Goal: Task Accomplishment & Management: Manage account settings

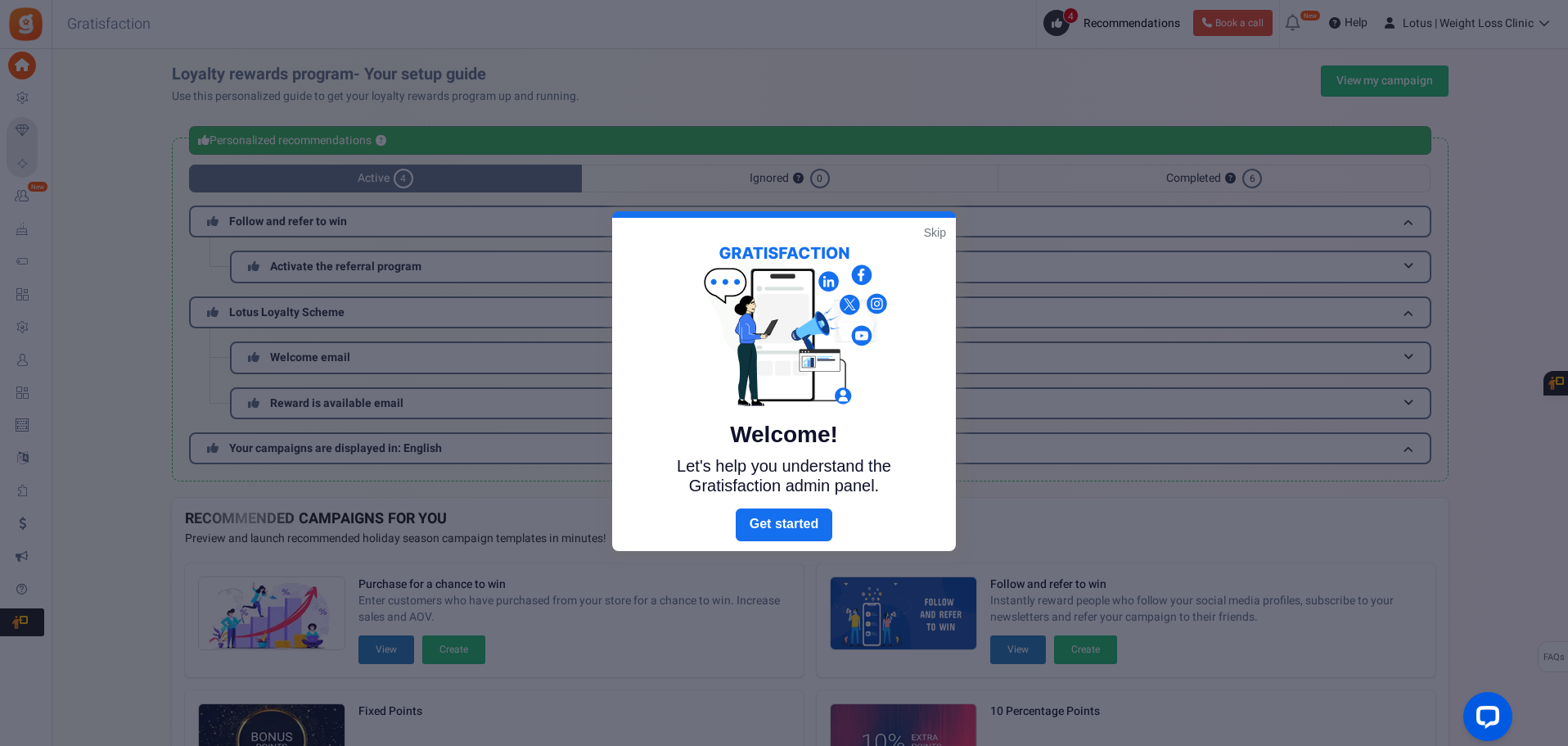
click at [935, 234] on link "Skip" at bounding box center [936, 233] width 22 height 16
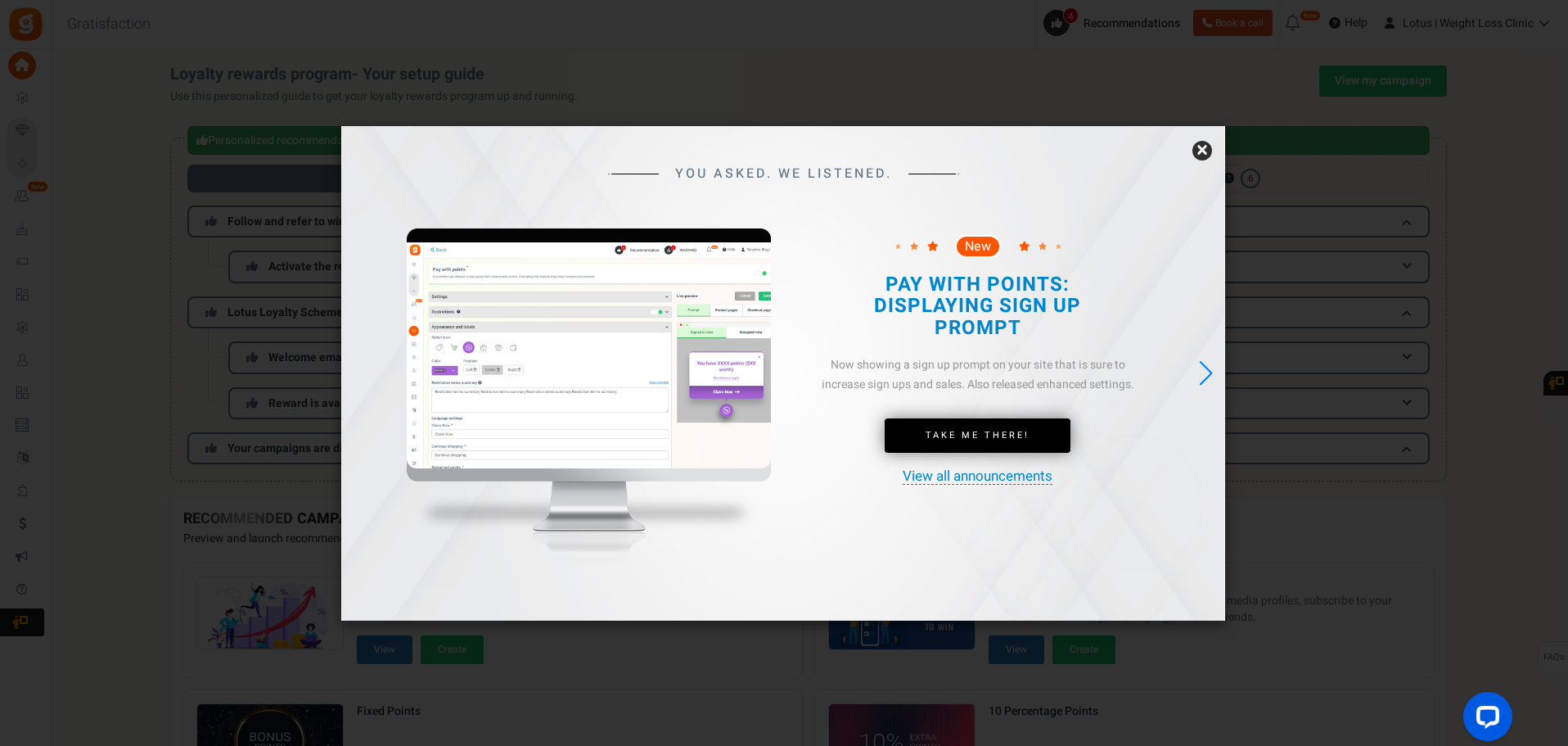
click at [1206, 150] on link "×" at bounding box center [1202, 150] width 20 height 20
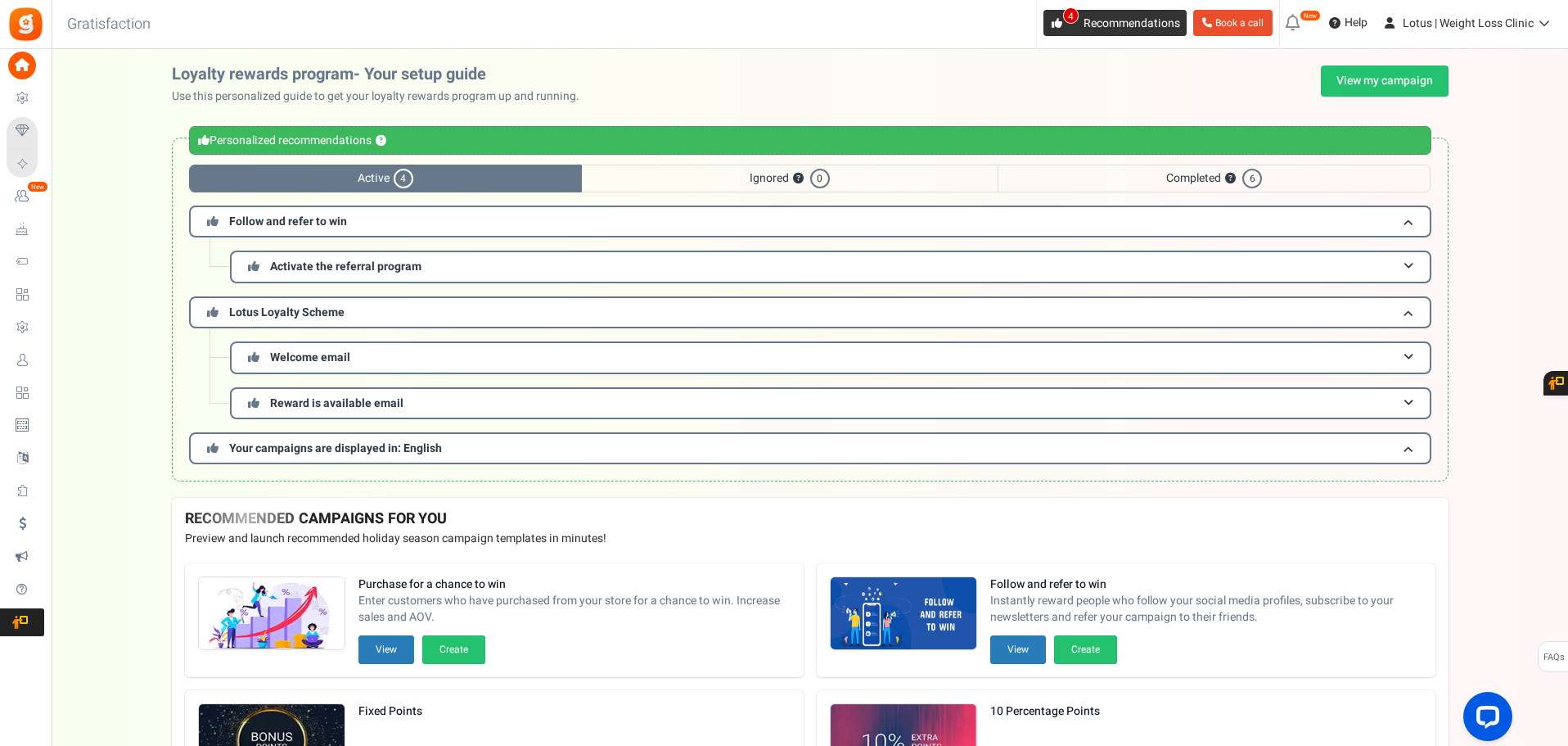
click at [1077, 27] on link "4 Recommendations" at bounding box center [1115, 22] width 143 height 26
click at [1071, 24] on link "4 Recommendations" at bounding box center [1115, 22] width 143 height 26
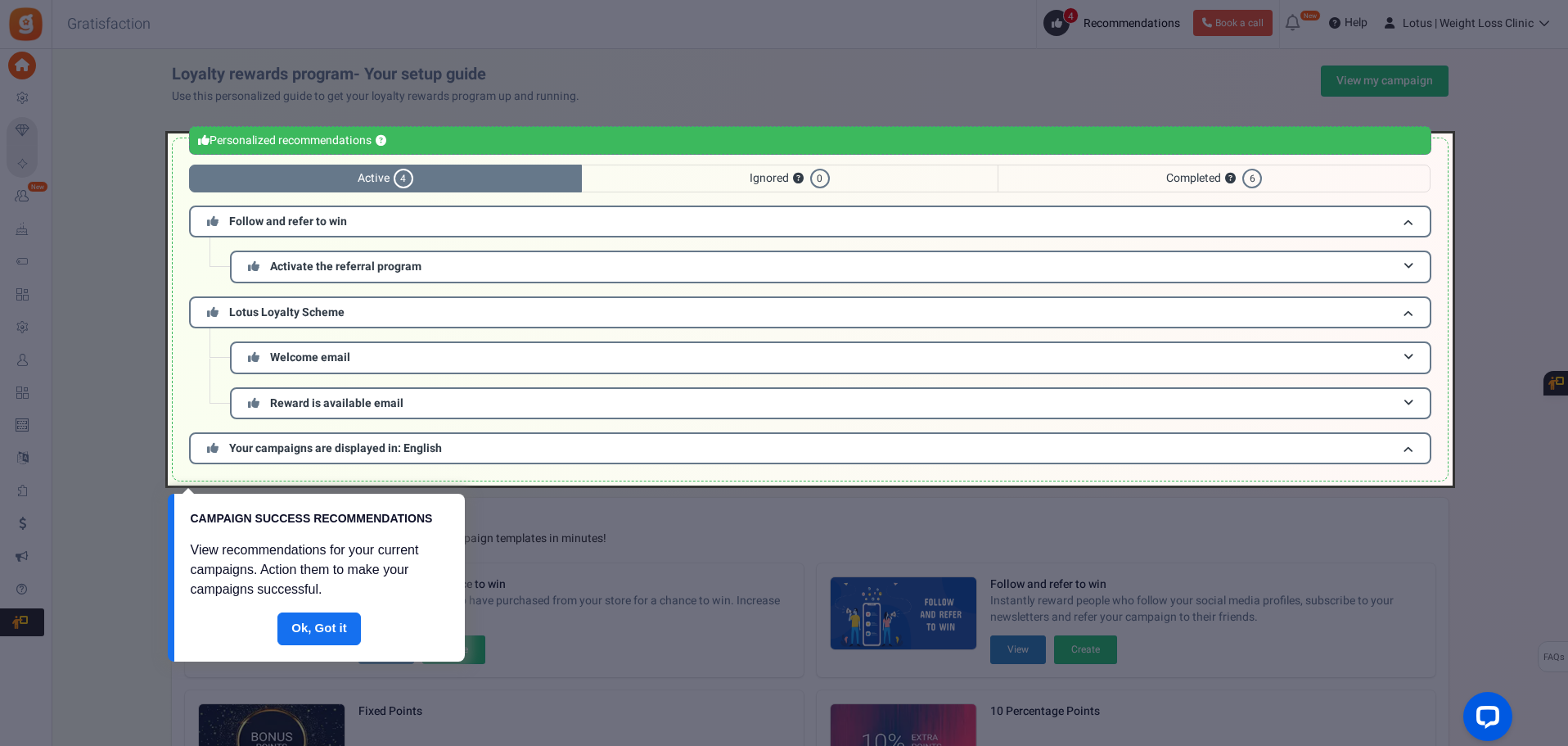
click at [114, 626] on div at bounding box center [784, 373] width 1568 height 746
click at [1219, 68] on div at bounding box center [784, 373] width 1568 height 746
click at [322, 615] on link "Done" at bounding box center [319, 629] width 84 height 33
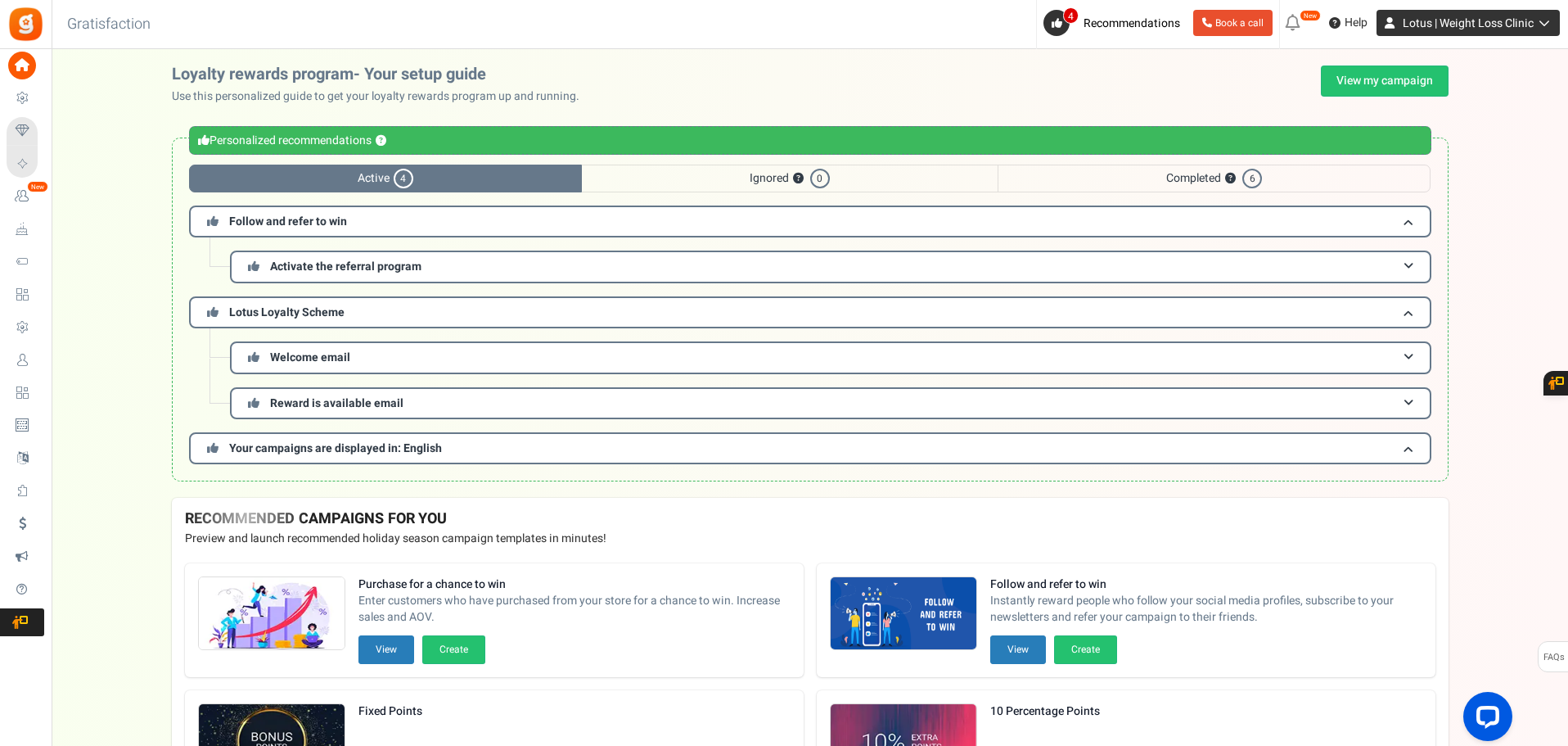
click at [1444, 25] on span "Lotus | Weight Loss Clinic" at bounding box center [1469, 23] width 131 height 17
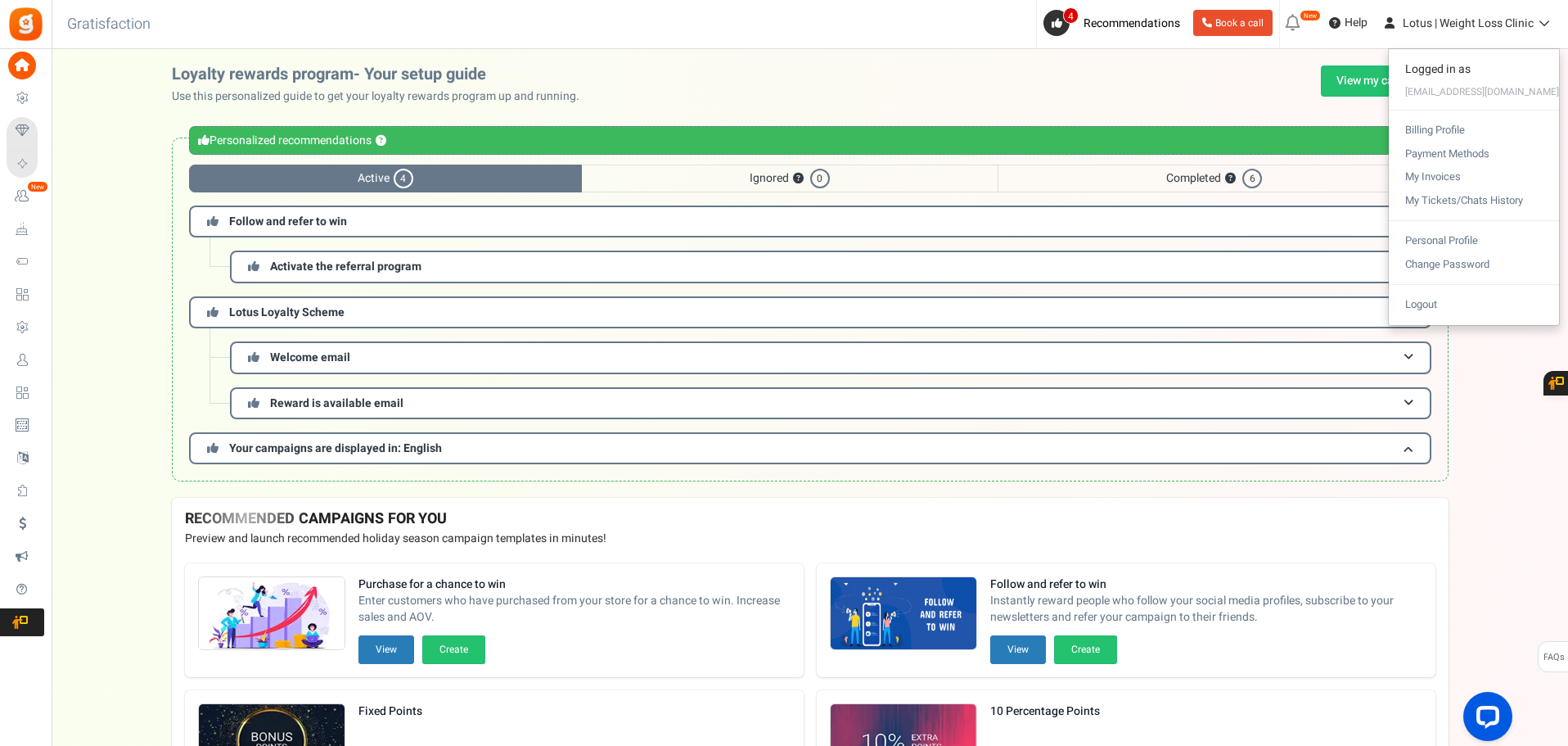
click at [101, 346] on div "Loyalty rewards program- Your setup guide Use this personalized guide to get yo…" at bounding box center [810, 282] width 1517 height 432
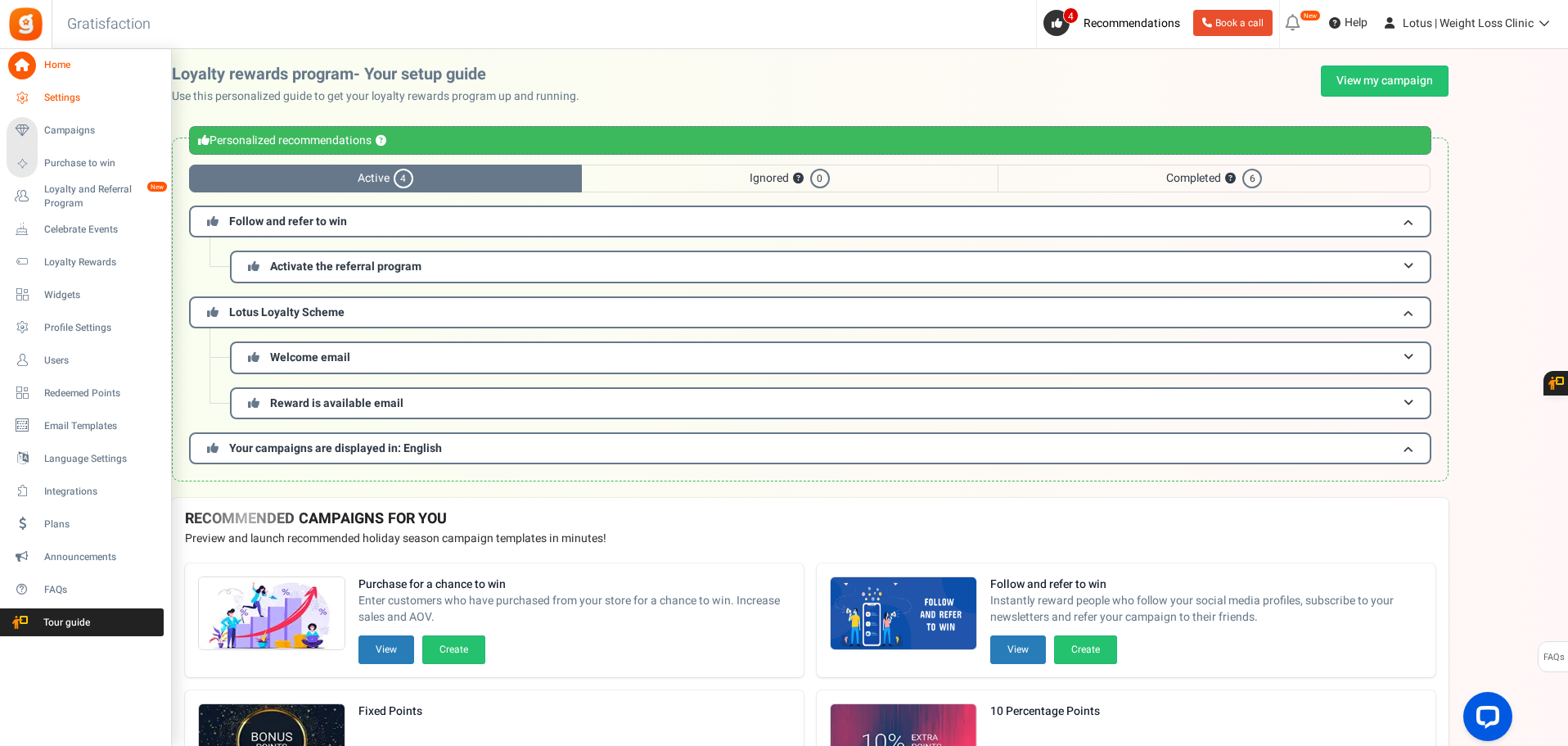
click at [70, 103] on span "Settings" at bounding box center [101, 98] width 115 height 14
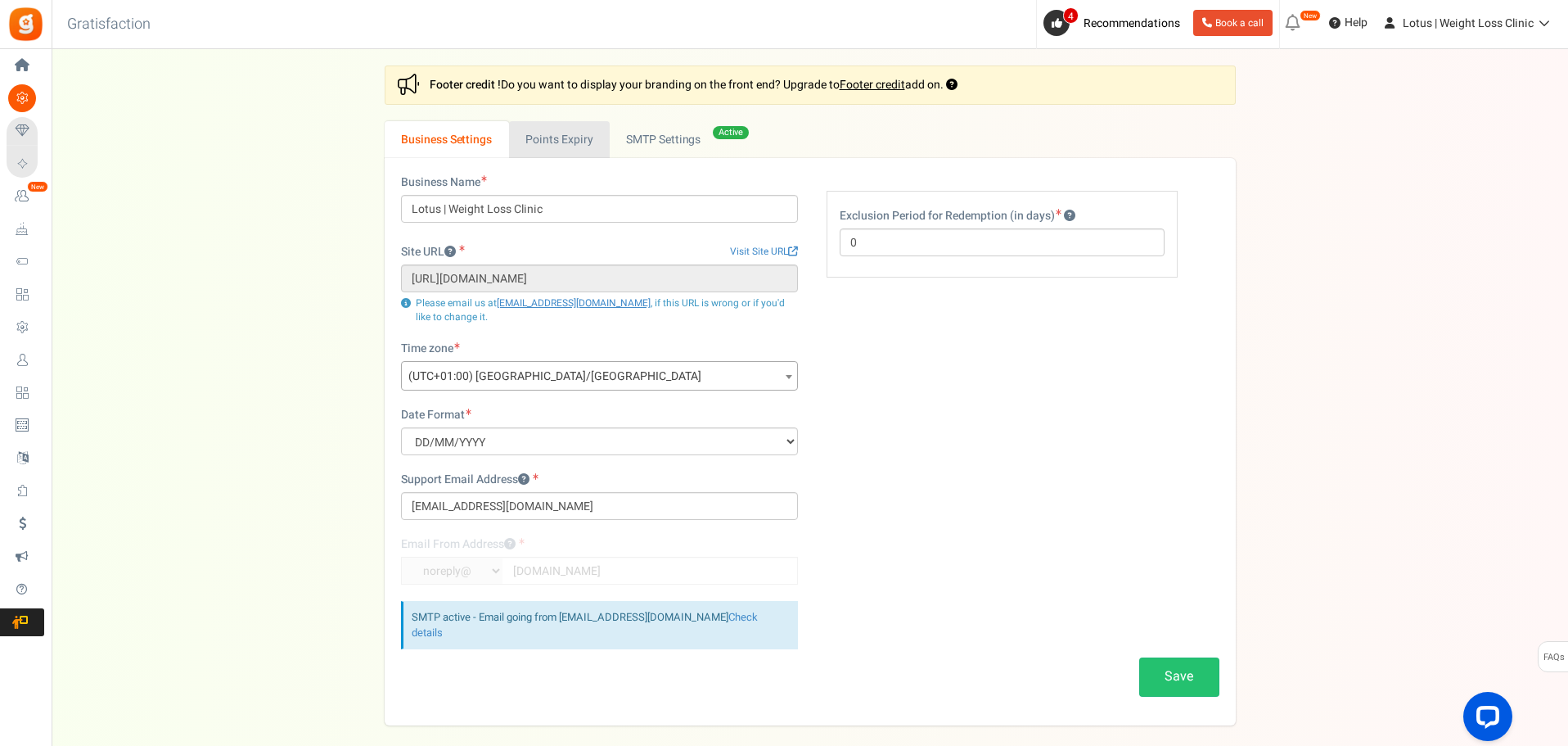
click at [563, 139] on link "Points Expiry" at bounding box center [559, 139] width 101 height 37
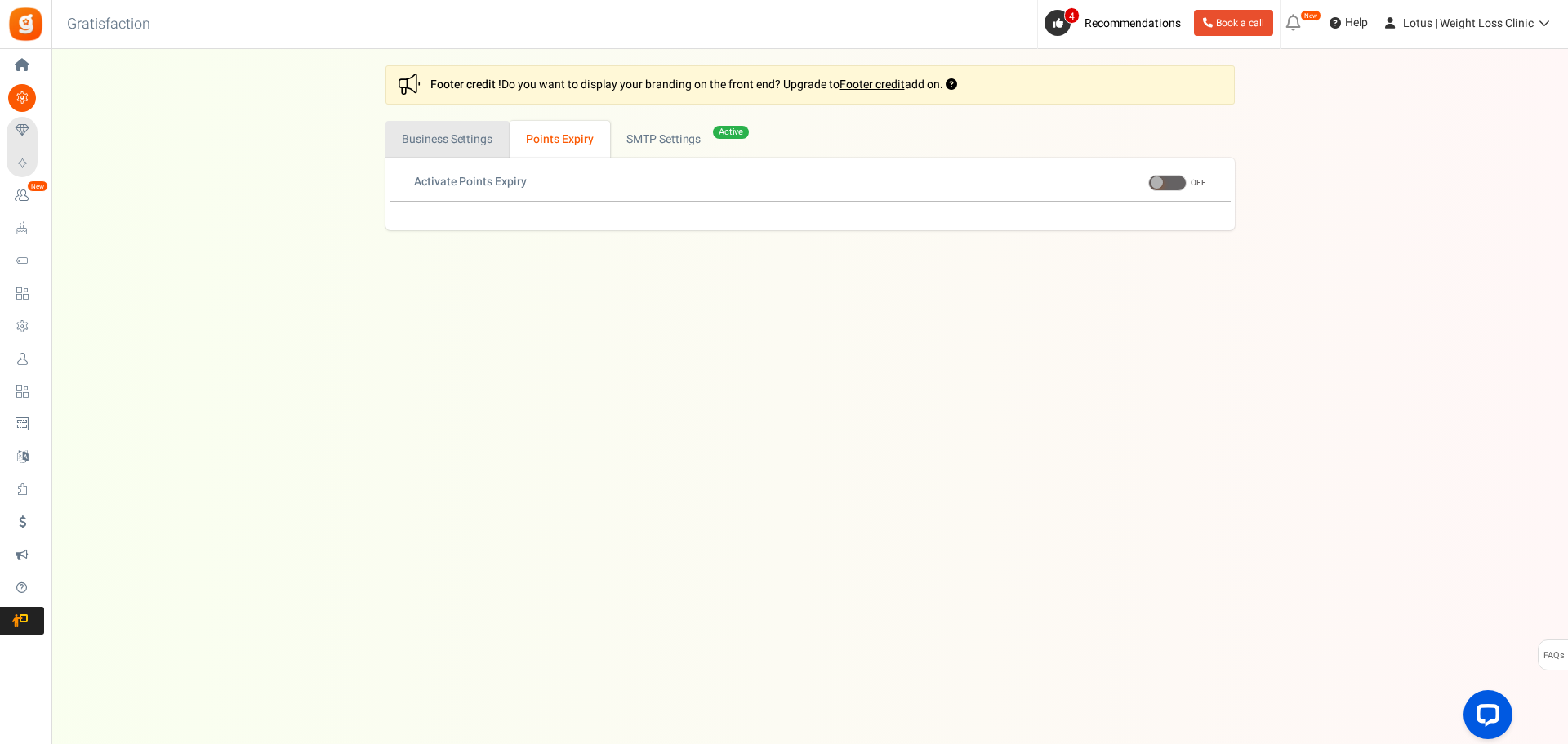
click at [455, 148] on link "Business Settings" at bounding box center [447, 139] width 124 height 37
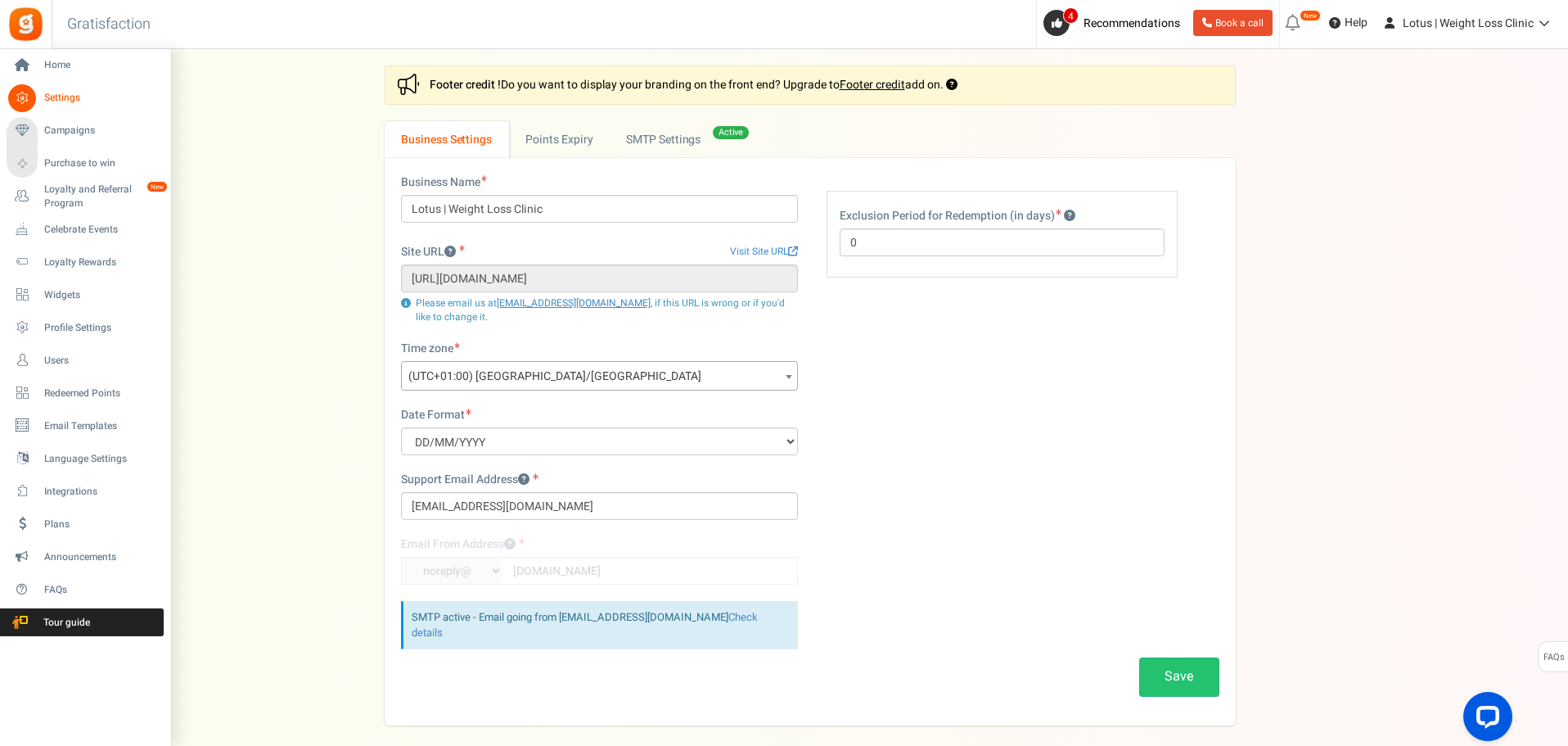
click at [54, 91] on span "Settings" at bounding box center [101, 98] width 115 height 14
click at [59, 131] on span "Campaigns" at bounding box center [101, 131] width 115 height 14
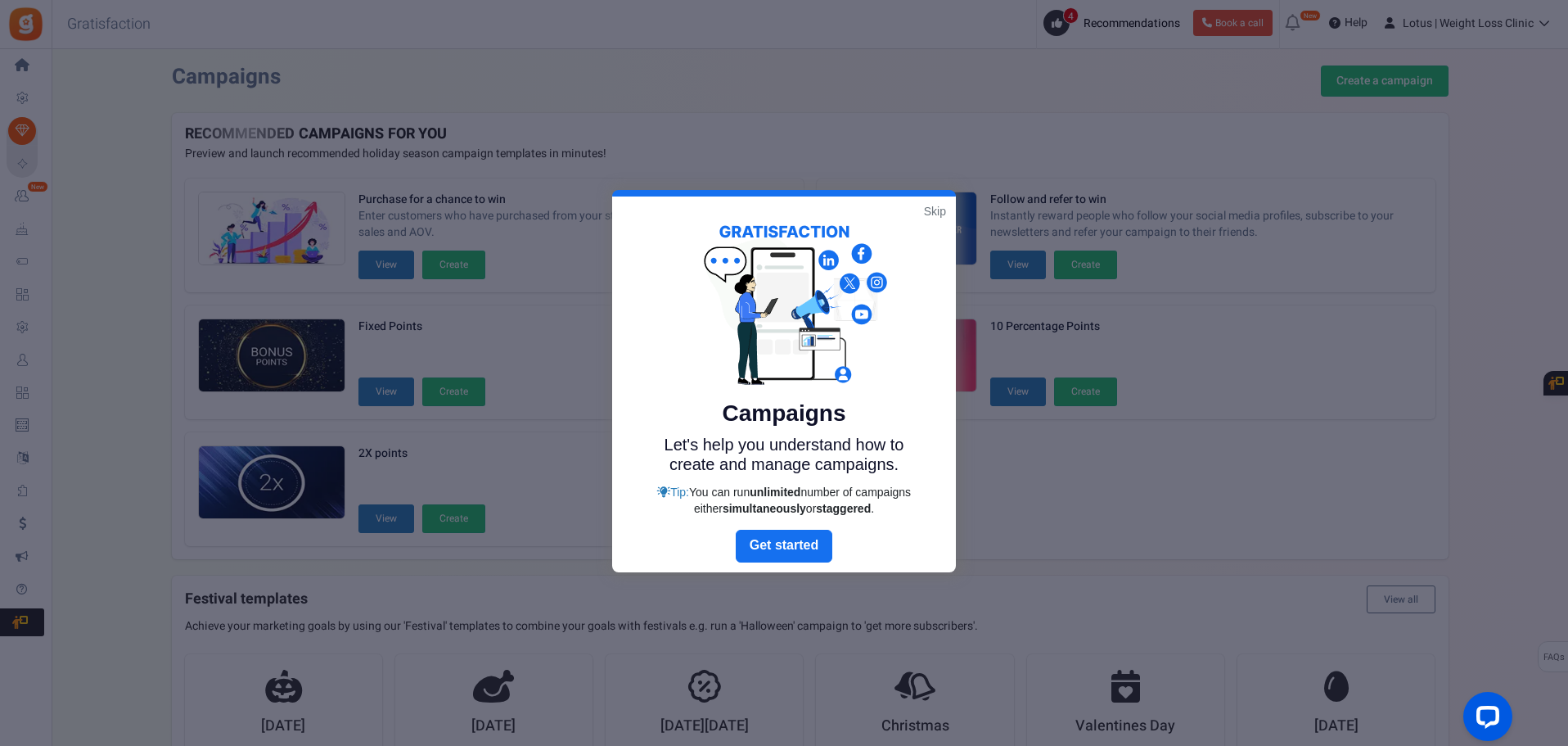
click at [926, 212] on link "Skip" at bounding box center [936, 211] width 22 height 16
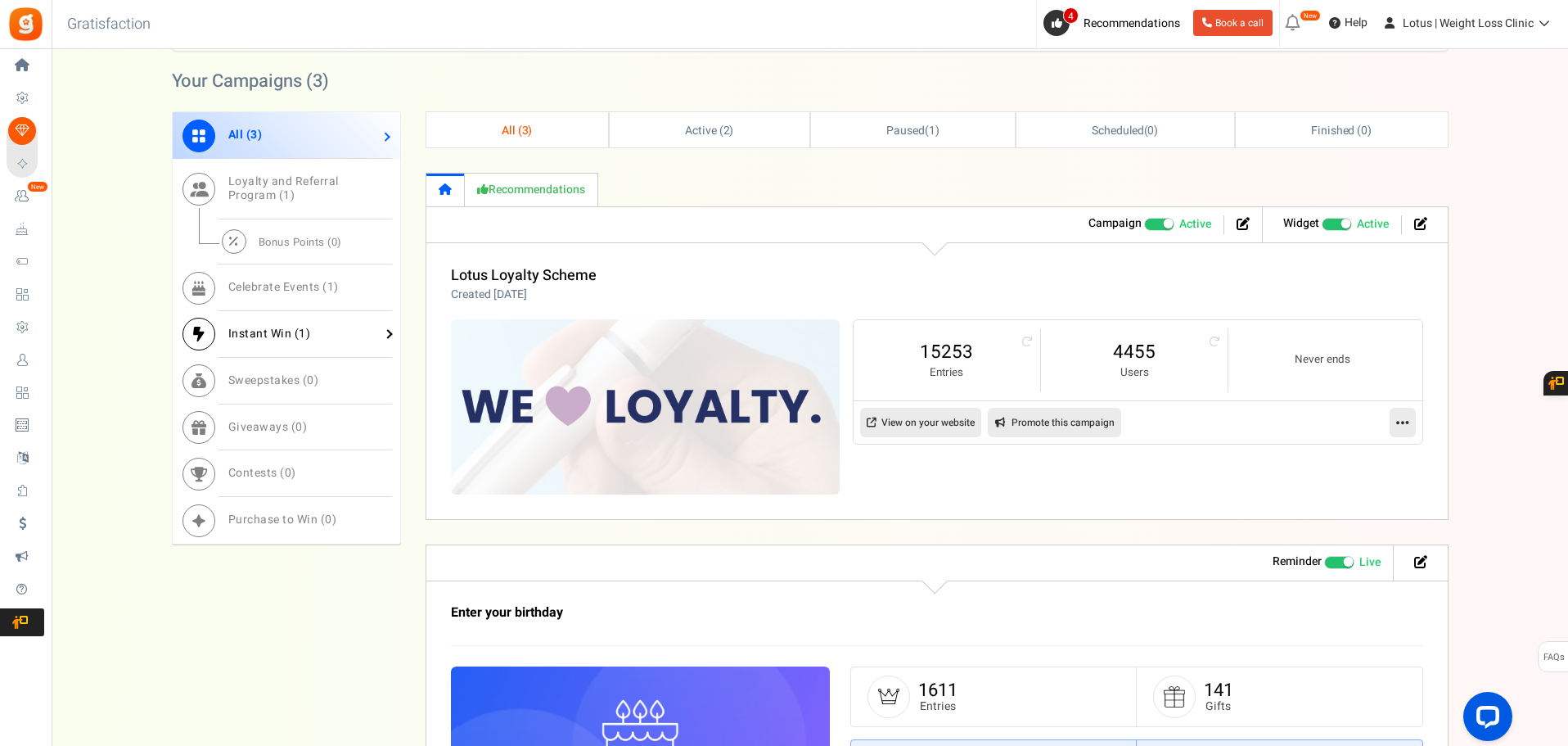
scroll to position [737, 0]
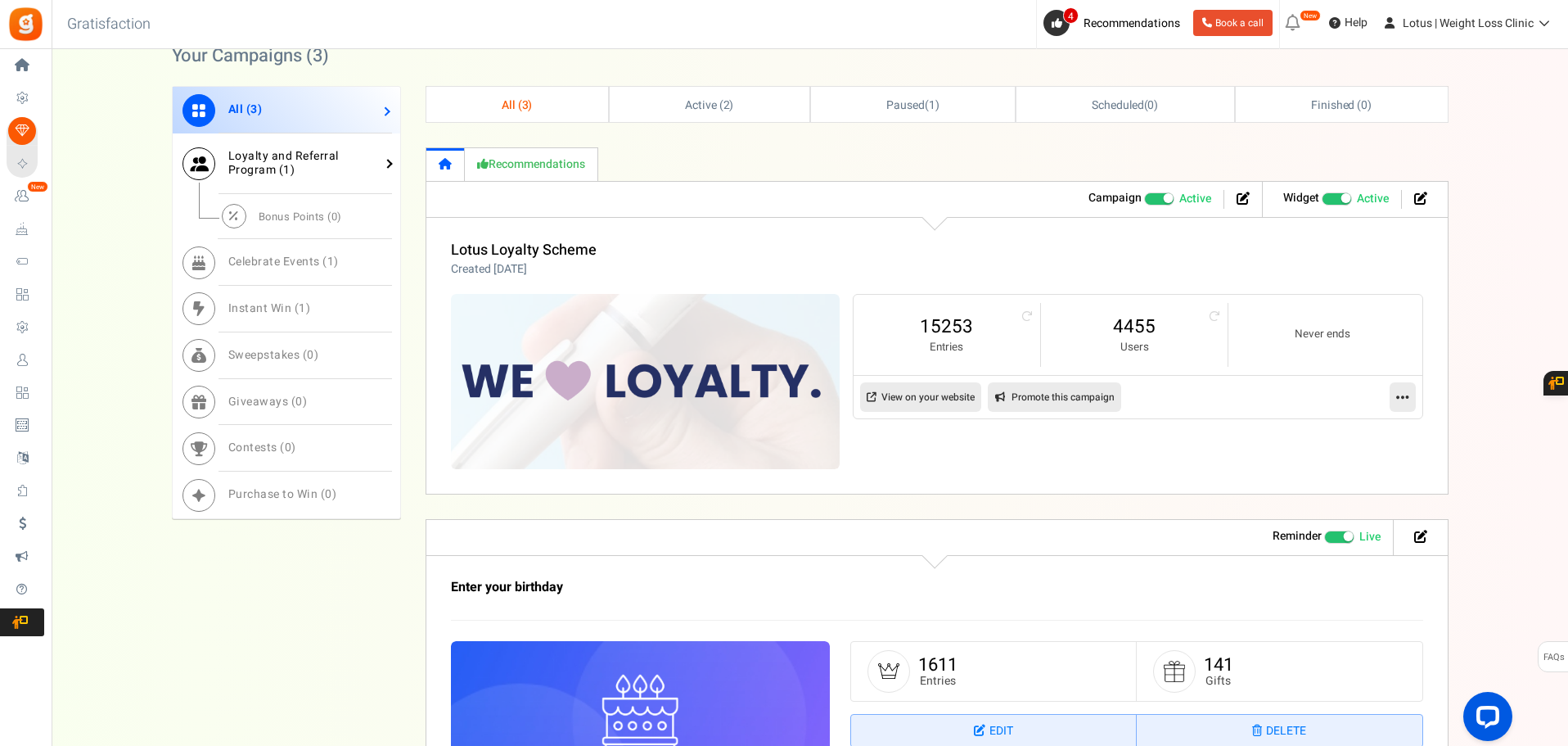
click at [300, 159] on span "Loyalty and Referral Program ( 1 )" at bounding box center [283, 163] width 111 height 31
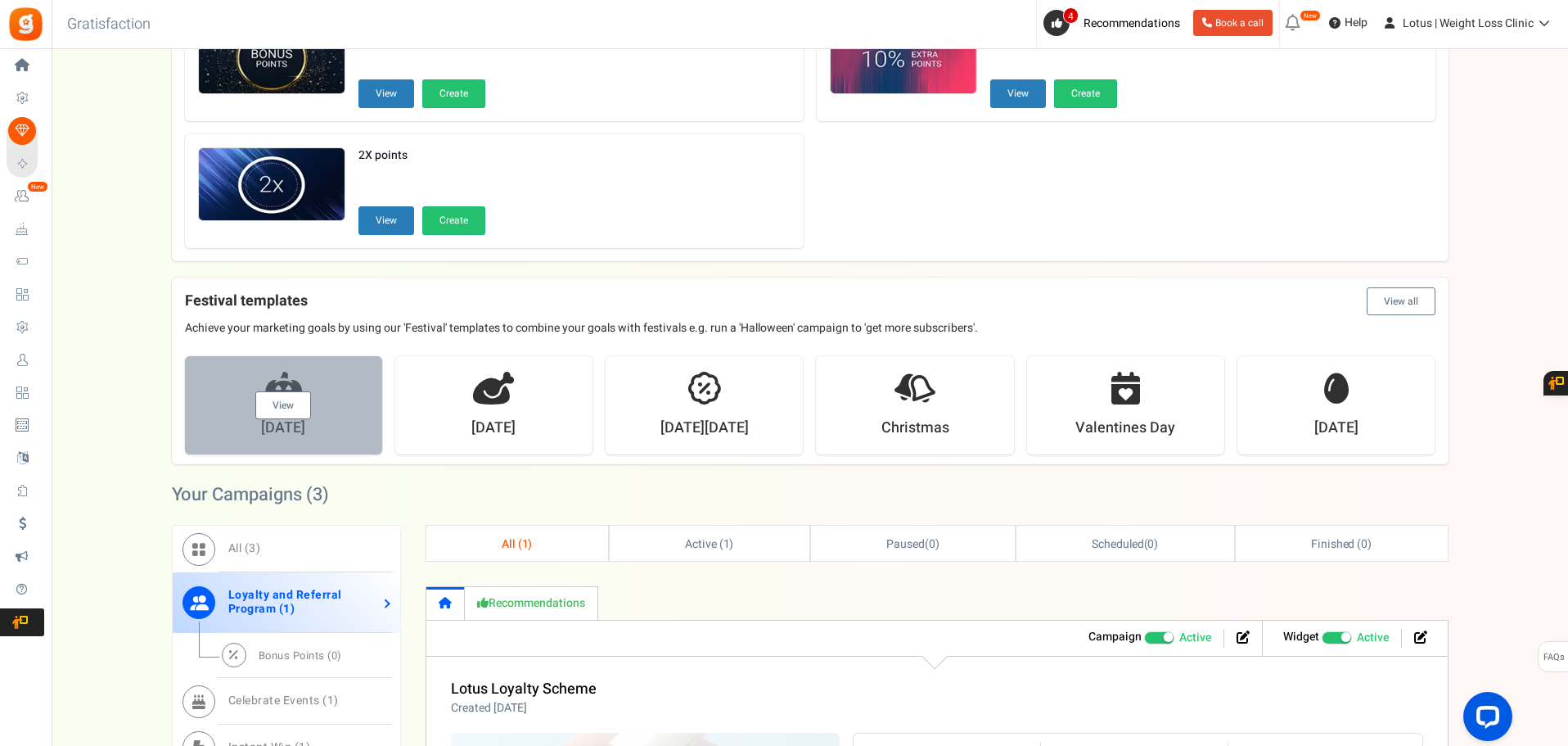
scroll to position [0, 0]
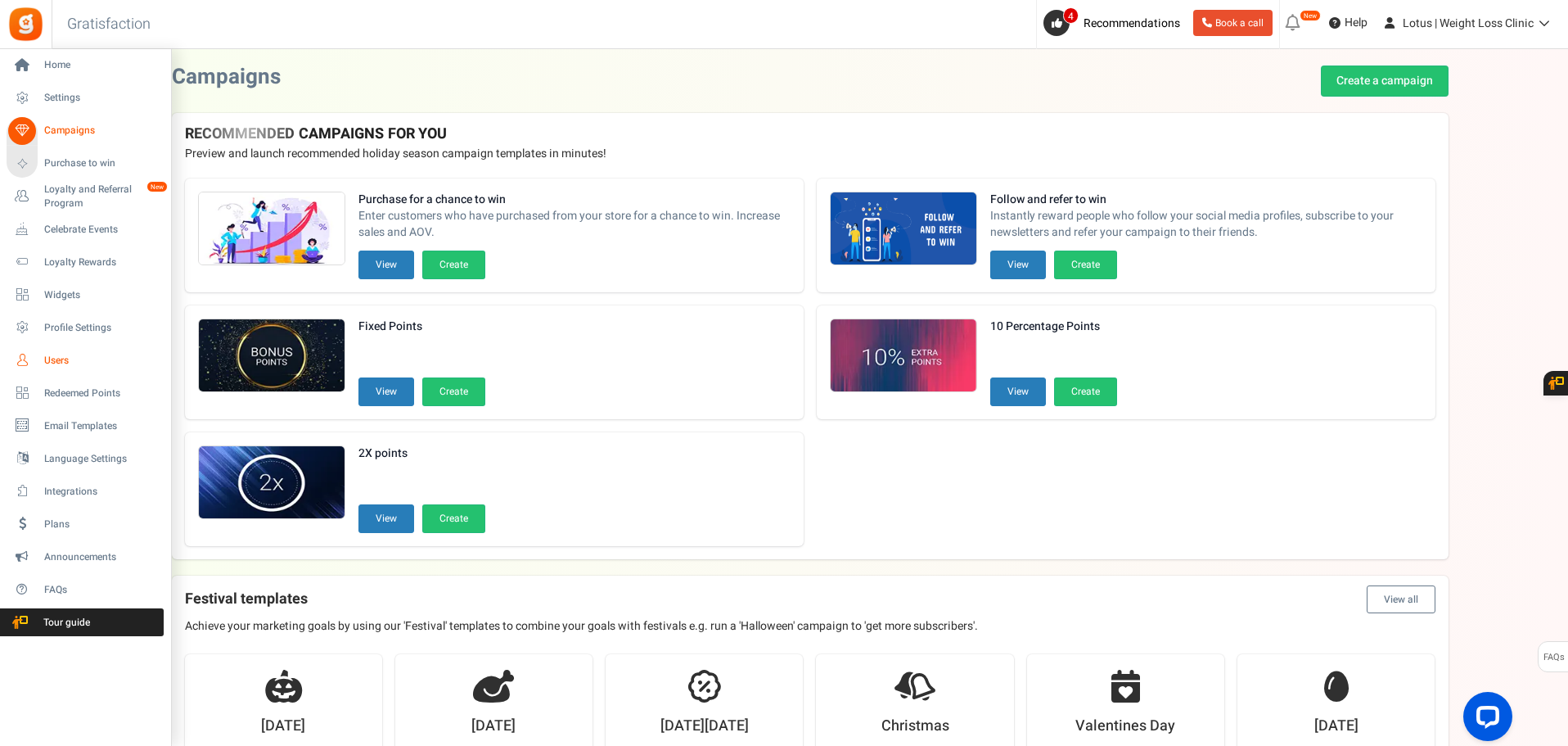
click at [72, 360] on span "Users" at bounding box center [101, 360] width 115 height 14
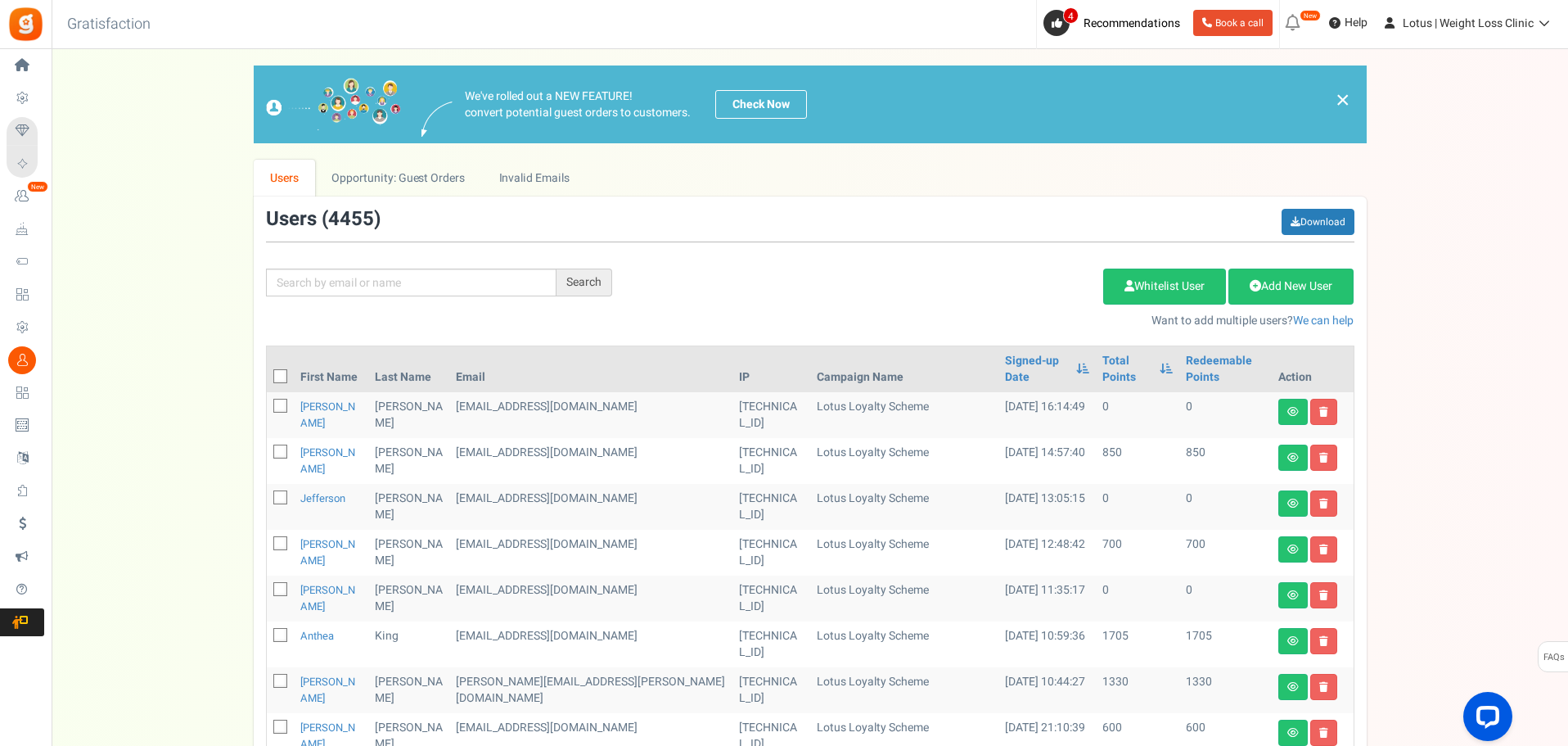
click at [1096, 350] on th "Total Points" at bounding box center [1138, 369] width 84 height 46
click at [1102, 360] on link "Total Points" at bounding box center [1127, 369] width 49 height 33
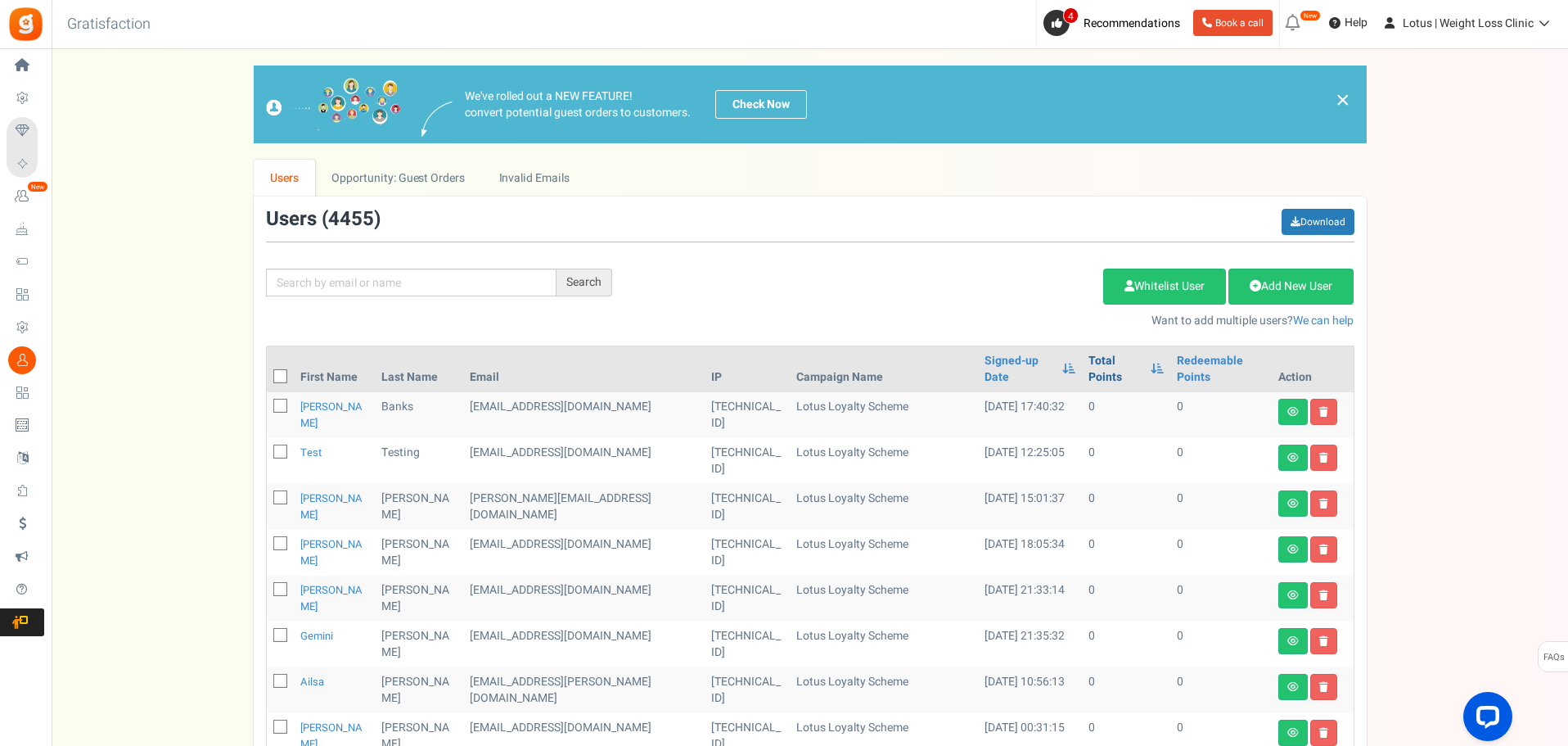
click at [1089, 365] on link "Total Points" at bounding box center [1115, 369] width 54 height 33
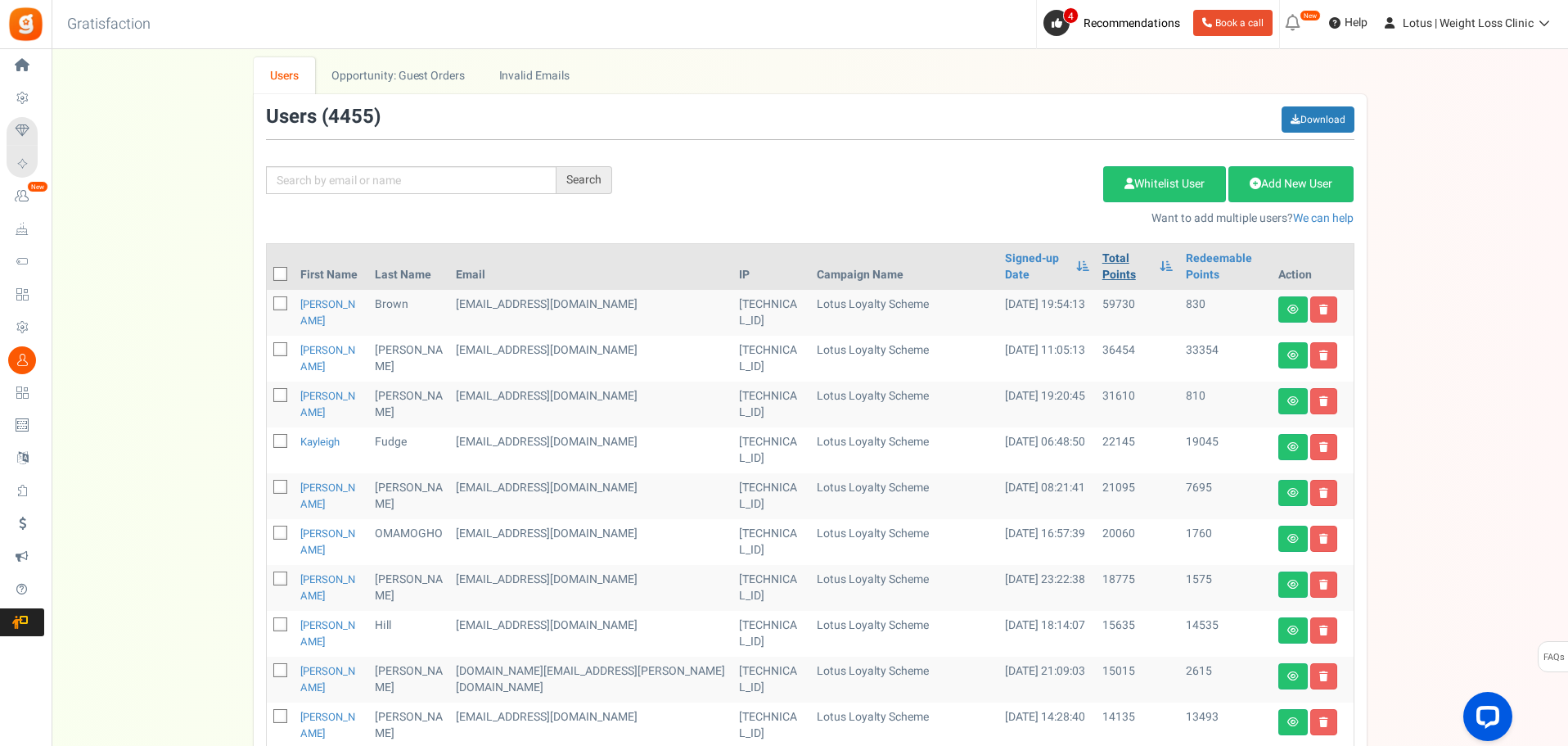
scroll to position [245, 0]
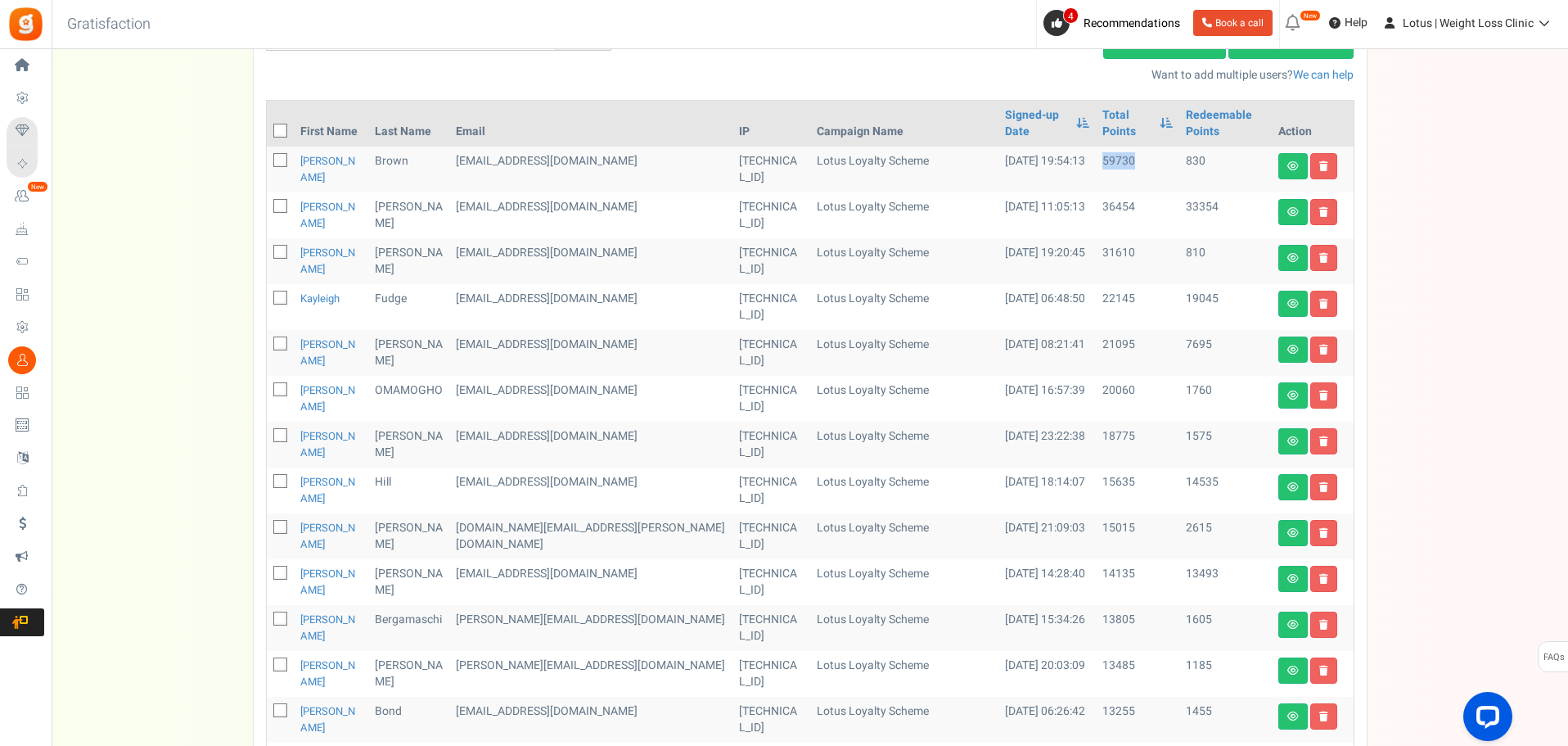
drag, startPoint x: 1063, startPoint y: 147, endPoint x: 1096, endPoint y: 145, distance: 33.1
click at [1096, 147] on td "59730" at bounding box center [1138, 169] width 84 height 46
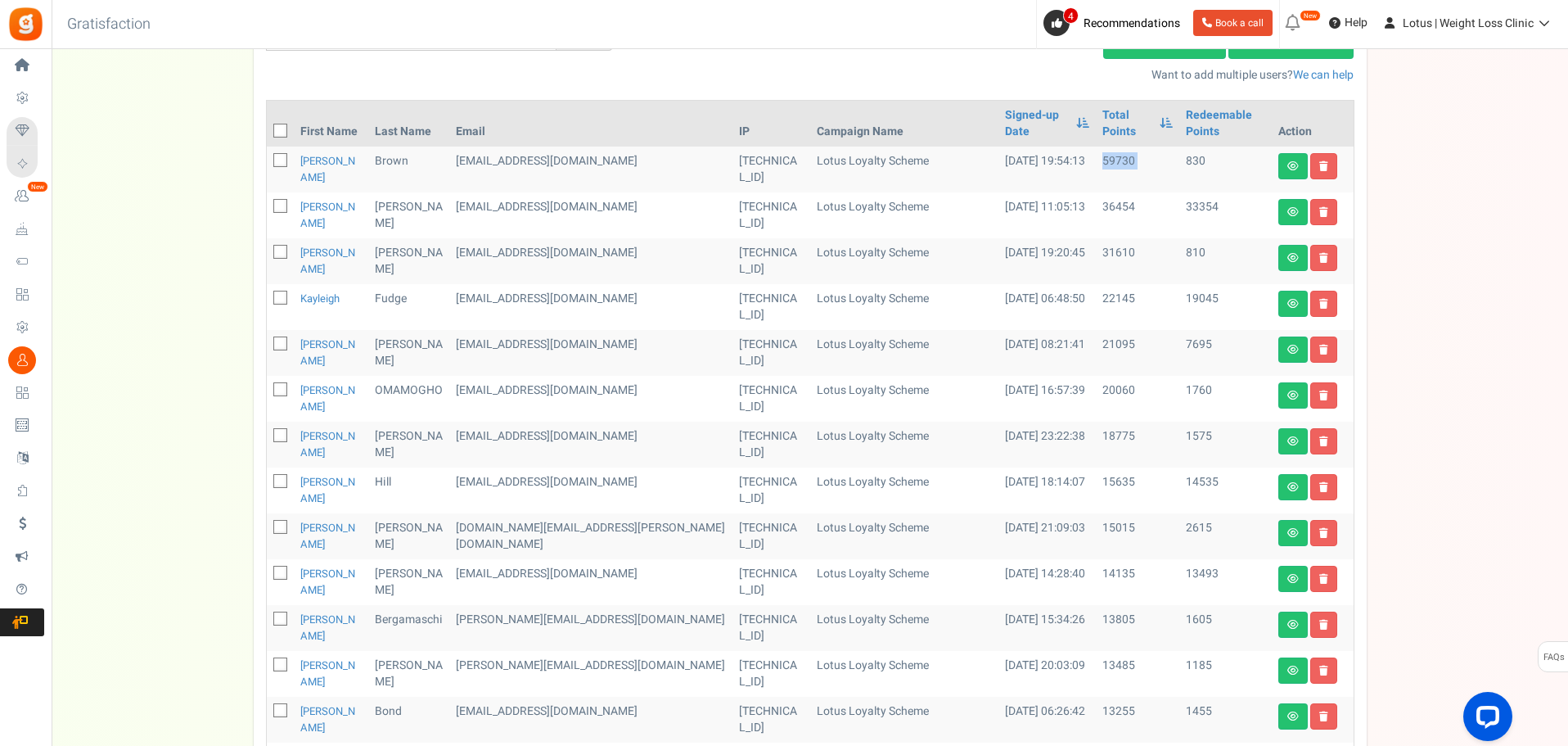
click at [1096, 147] on td "59730" at bounding box center [1138, 169] width 84 height 46
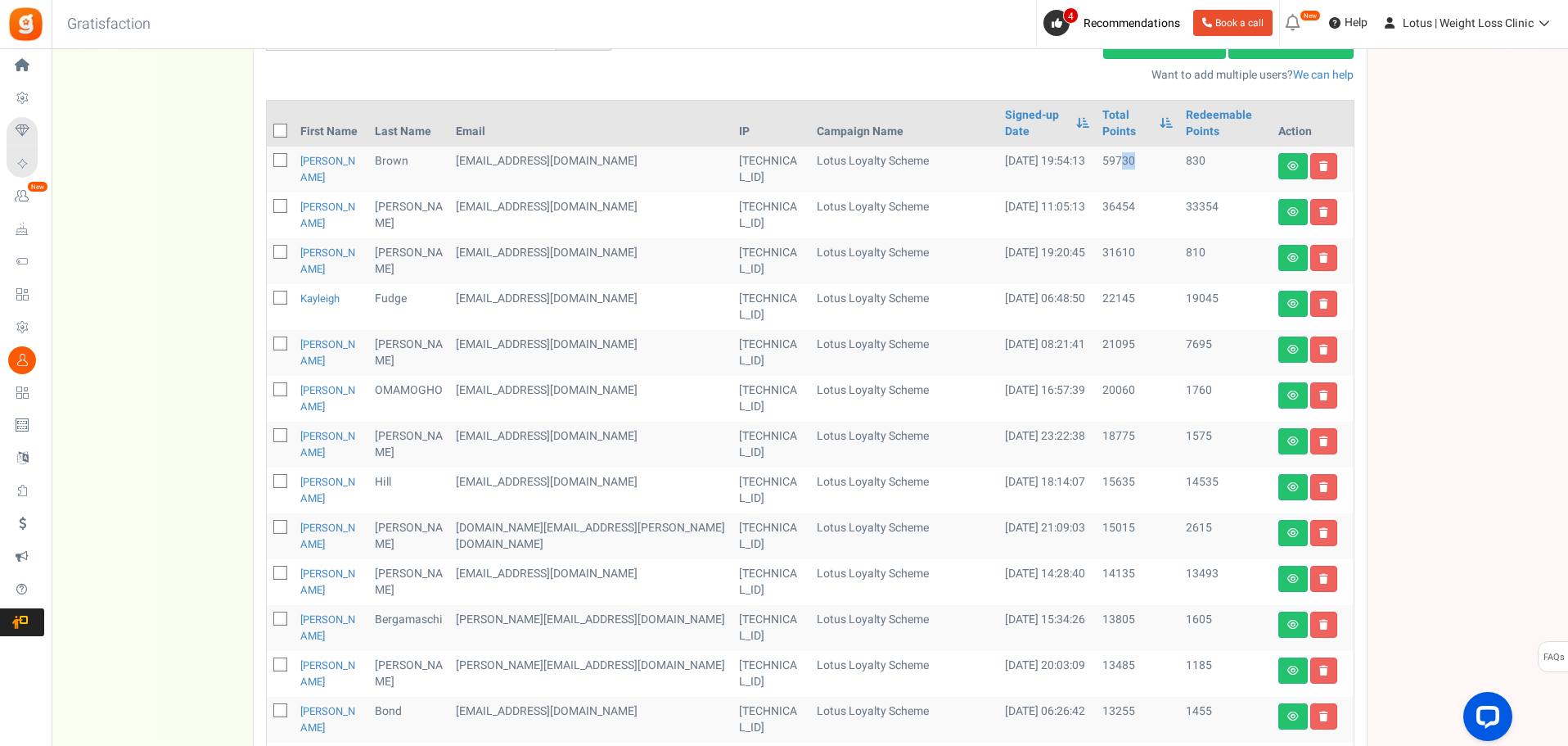
drag, startPoint x: 1081, startPoint y: 144, endPoint x: 1096, endPoint y: 143, distance: 15.0
click at [1096, 147] on td "59730" at bounding box center [1138, 169] width 84 height 46
drag, startPoint x: 1060, startPoint y: 144, endPoint x: 1084, endPoint y: 144, distance: 24.0
click at [1096, 147] on td "59730" at bounding box center [1138, 169] width 84 height 46
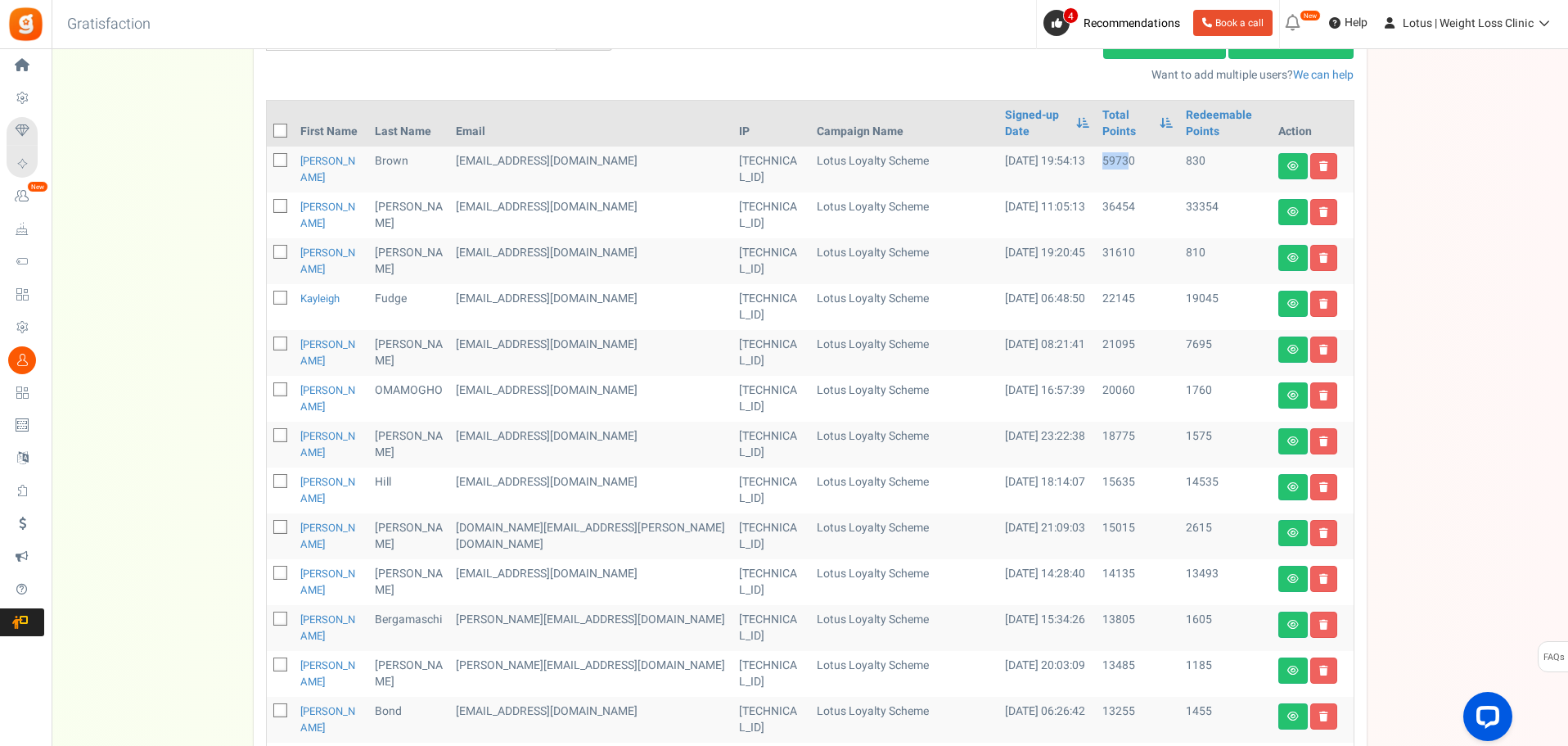
click at [1096, 147] on td "59730" at bounding box center [1138, 169] width 84 height 46
click at [1101, 149] on td "59730" at bounding box center [1138, 169] width 84 height 46
drag, startPoint x: 1080, startPoint y: 151, endPoint x: 1041, endPoint y: 148, distance: 39.1
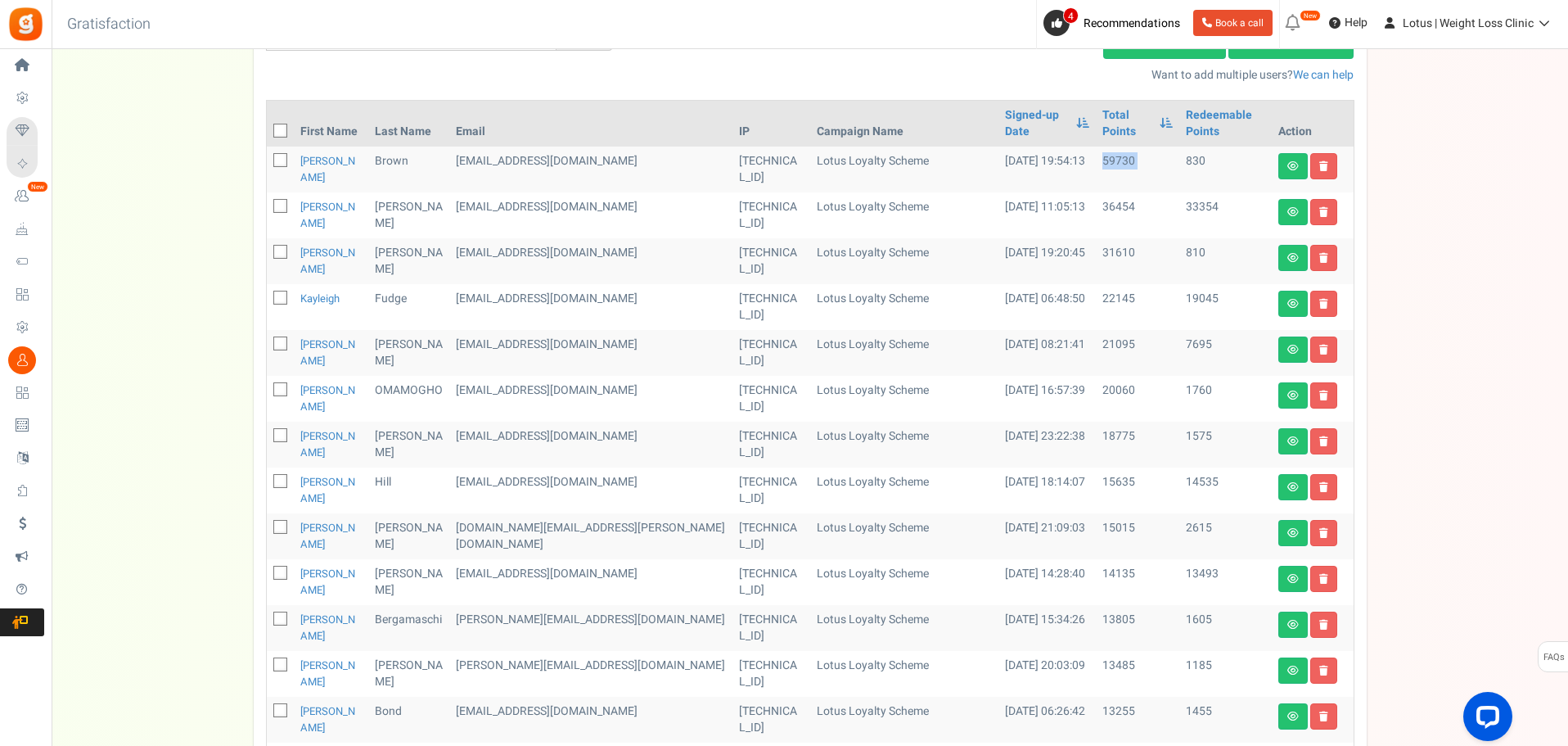
click at [1041, 148] on tr "[PERSON_NAME] [EMAIL_ADDRESS][DOMAIN_NAME] [TECHNICAL_ID] Lotus Loyalty Scheme …" at bounding box center [810, 169] width 1087 height 46
click at [1096, 147] on td "59730" at bounding box center [1138, 169] width 84 height 46
drag, startPoint x: 1063, startPoint y: 143, endPoint x: 1108, endPoint y: 143, distance: 45.0
click at [1108, 147] on td "59730" at bounding box center [1138, 169] width 84 height 46
click at [1096, 147] on td "59730" at bounding box center [1138, 169] width 84 height 46
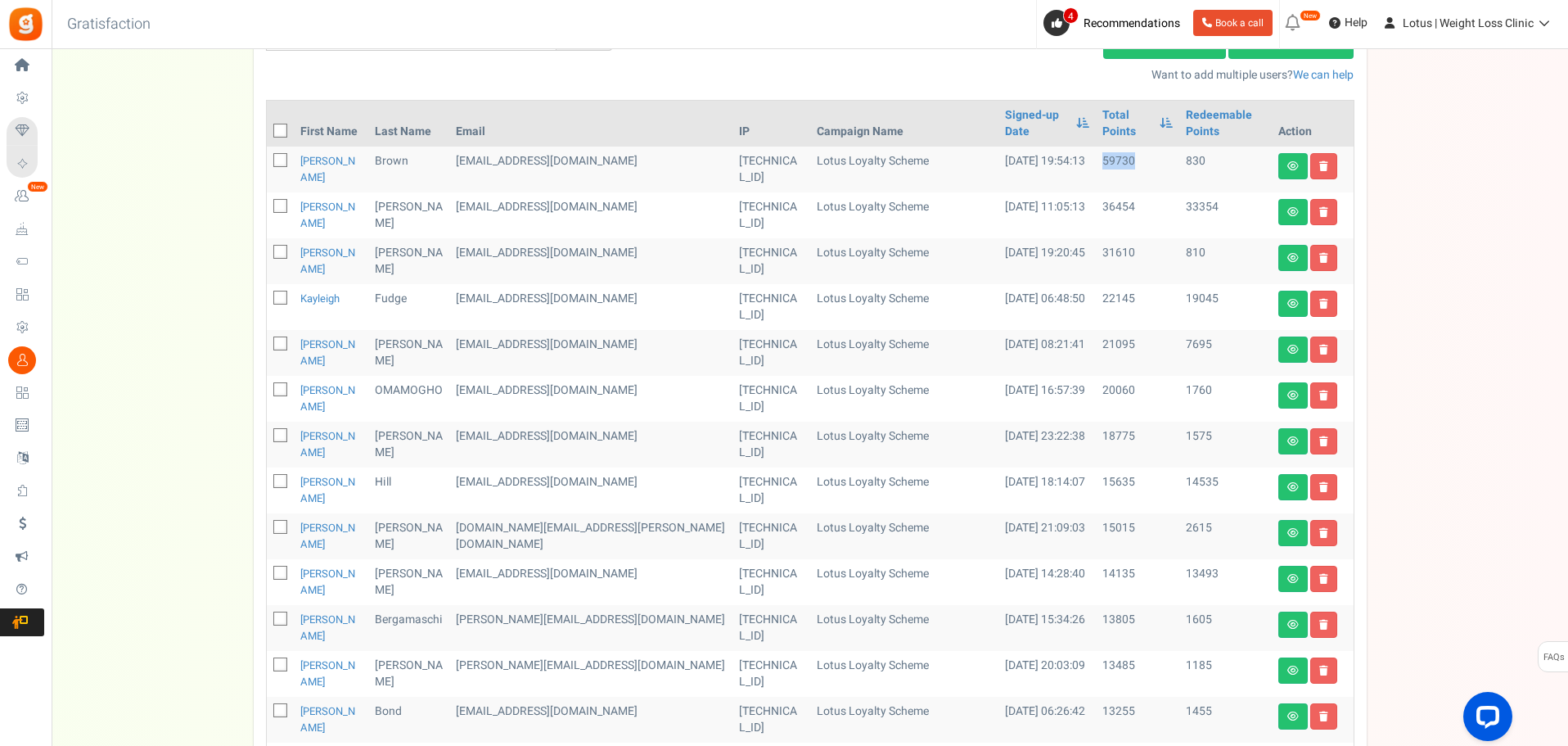
click at [1096, 147] on td "59730" at bounding box center [1138, 169] width 84 height 46
click at [1051, 147] on td "[DATE] 19:54:13" at bounding box center [1047, 169] width 97 height 46
click at [1108, 201] on tr "[PERSON_NAME] [EMAIL_ADDRESS][DOMAIN_NAME] [TECHNICAL_ID] Lotus Loyalty Scheme …" at bounding box center [810, 215] width 1087 height 46
click at [1107, 201] on td "36454" at bounding box center [1138, 215] width 84 height 46
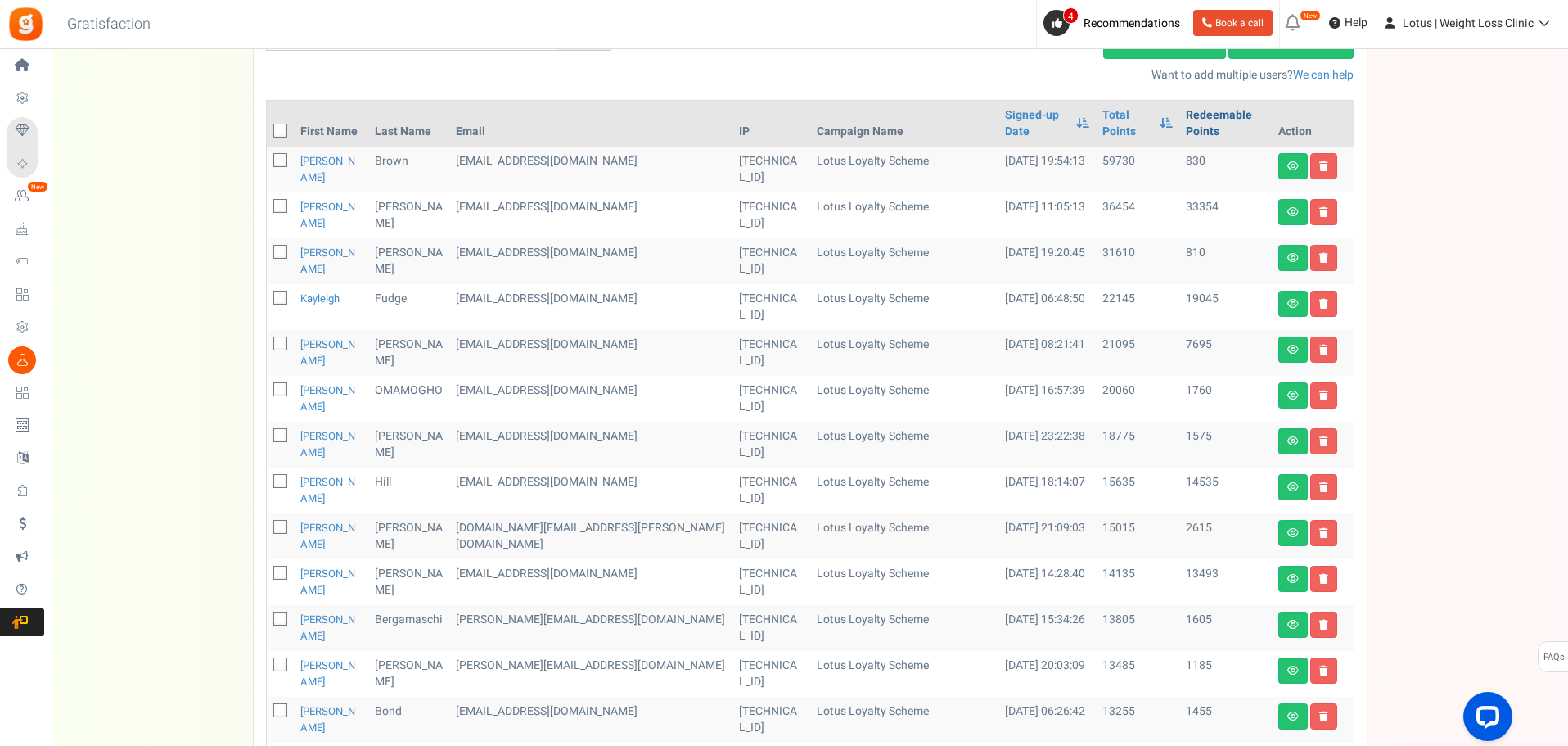
click at [1186, 120] on link "Redeemable Points" at bounding box center [1226, 124] width 79 height 33
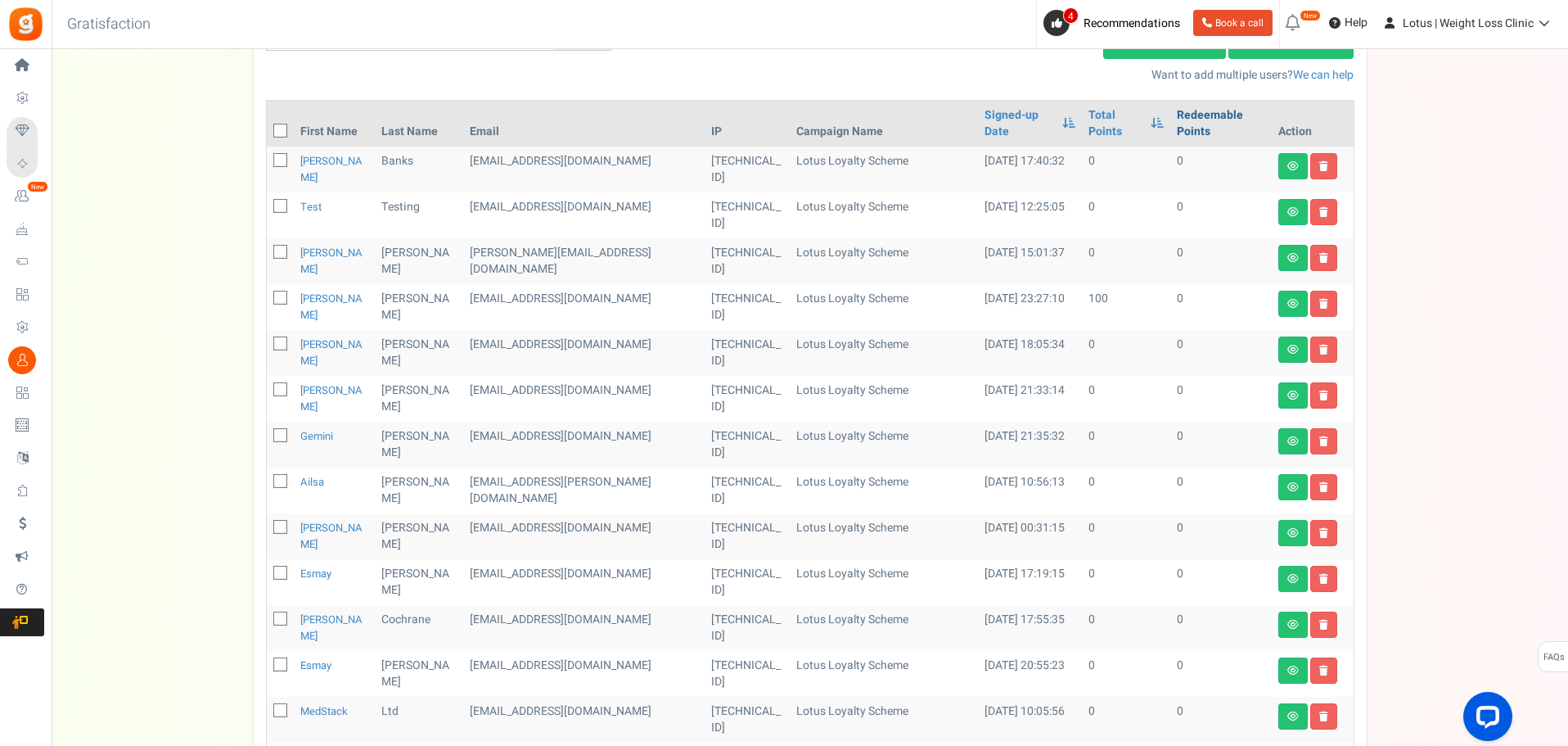
click at [1183, 116] on link "Redeemable Points" at bounding box center [1220, 124] width 87 height 33
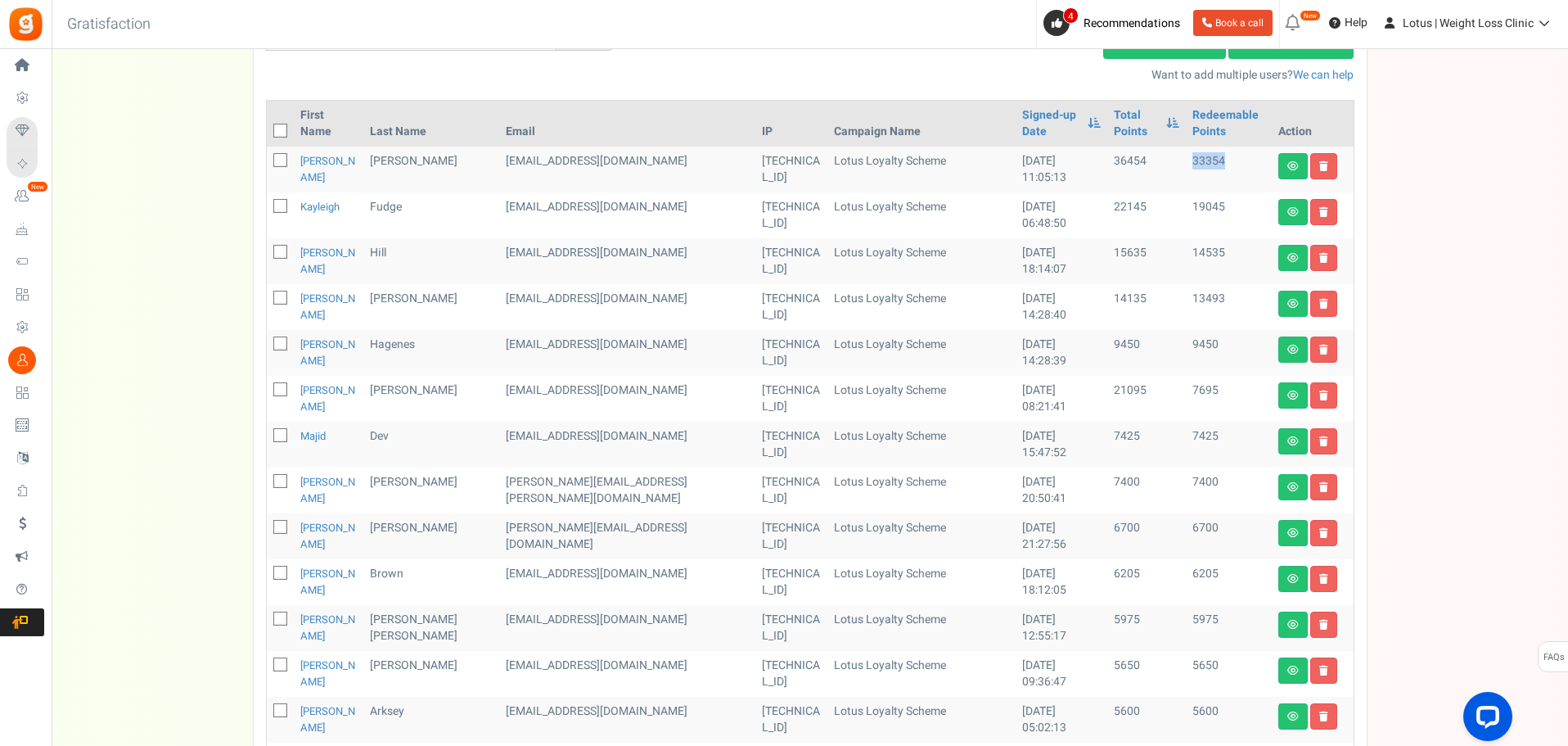
drag, startPoint x: 1216, startPoint y: 156, endPoint x: 1233, endPoint y: 156, distance: 17.0
click at [1233, 156] on td "33354" at bounding box center [1228, 169] width 86 height 46
click at [1221, 165] on td "33354" at bounding box center [1228, 169] width 86 height 46
click at [1293, 210] on icon at bounding box center [1292, 212] width 11 height 10
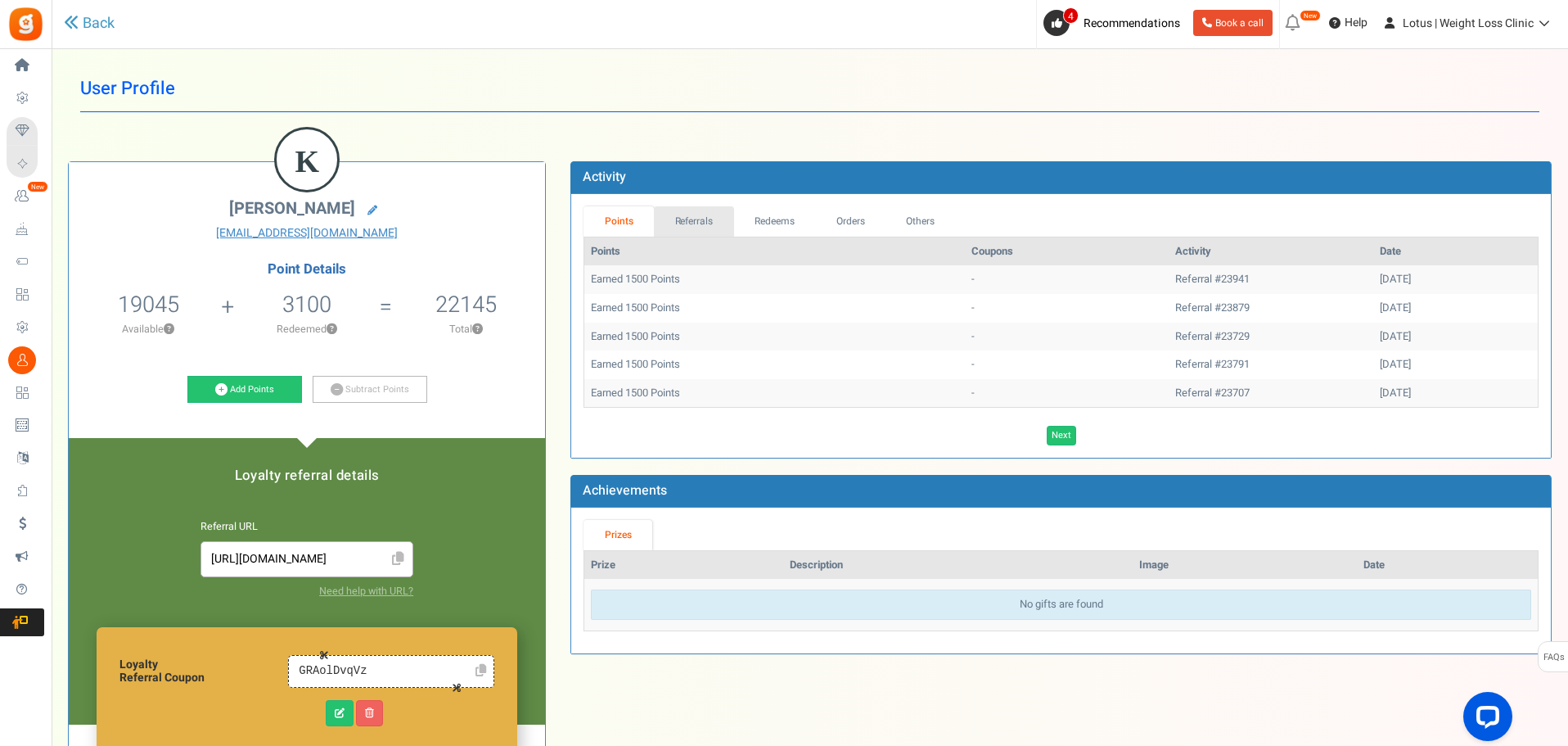
click at [682, 223] on link "Referrals" at bounding box center [694, 221] width 80 height 30
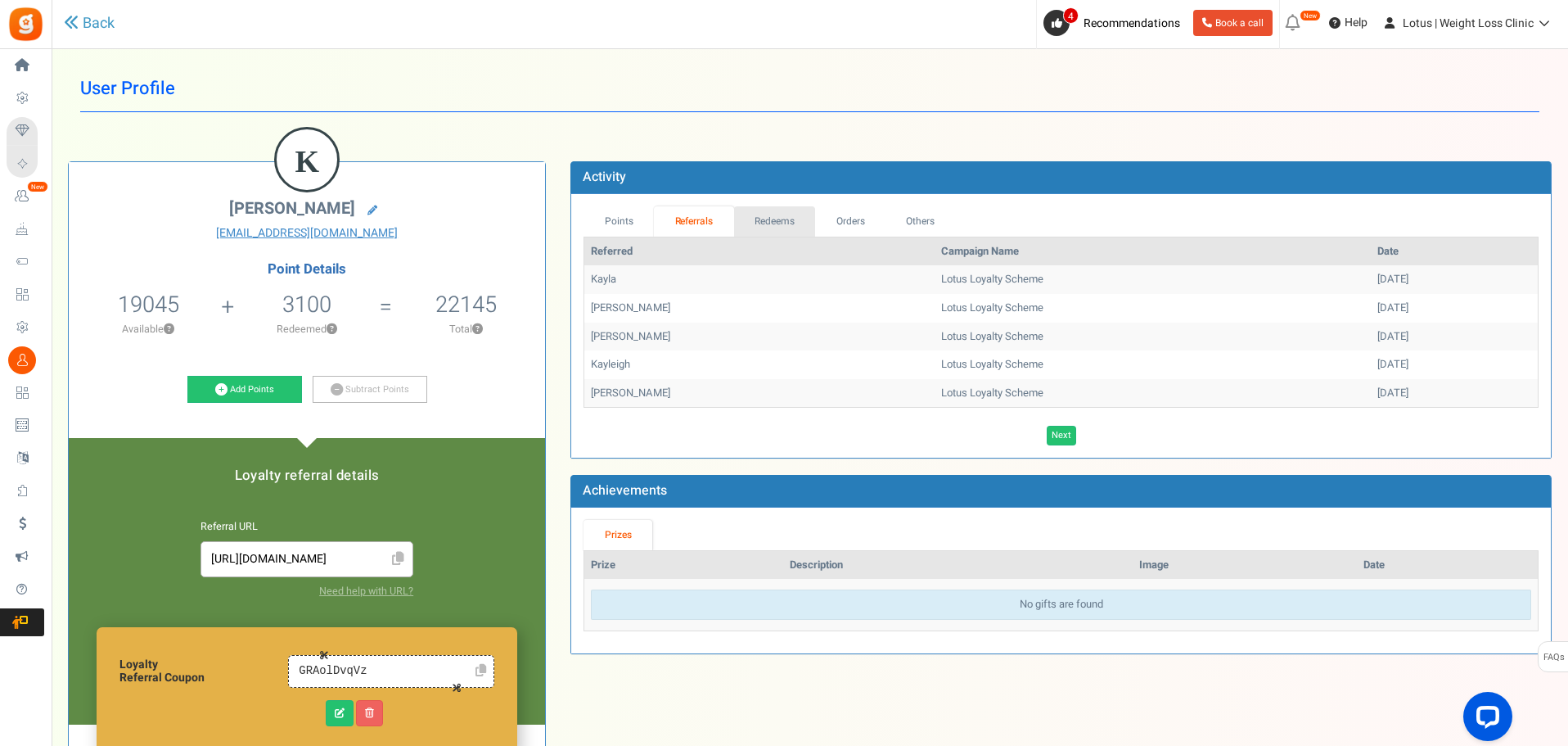
click at [784, 219] on link "Redeems" at bounding box center [775, 221] width 82 height 30
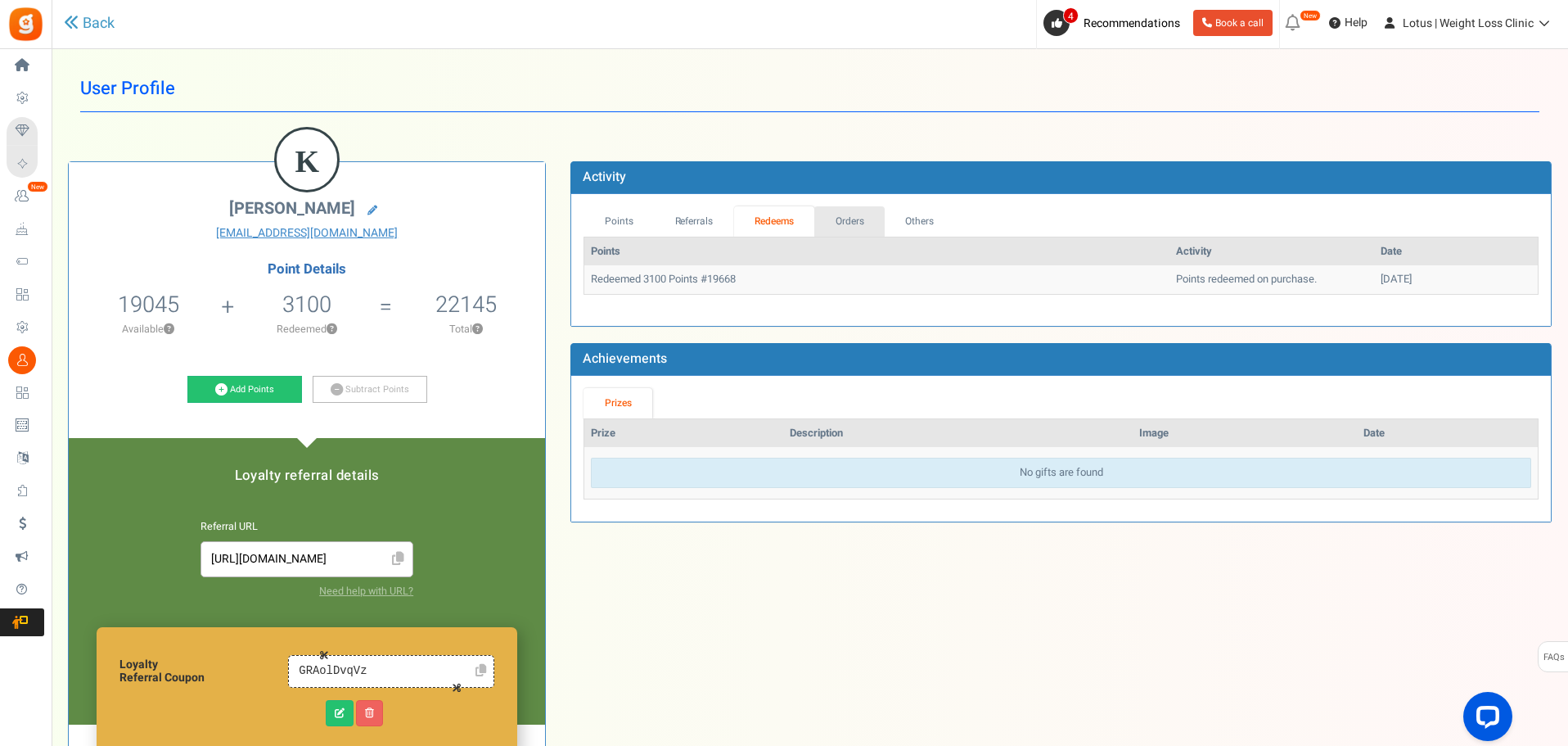
click at [863, 221] on link "Orders" at bounding box center [849, 221] width 70 height 30
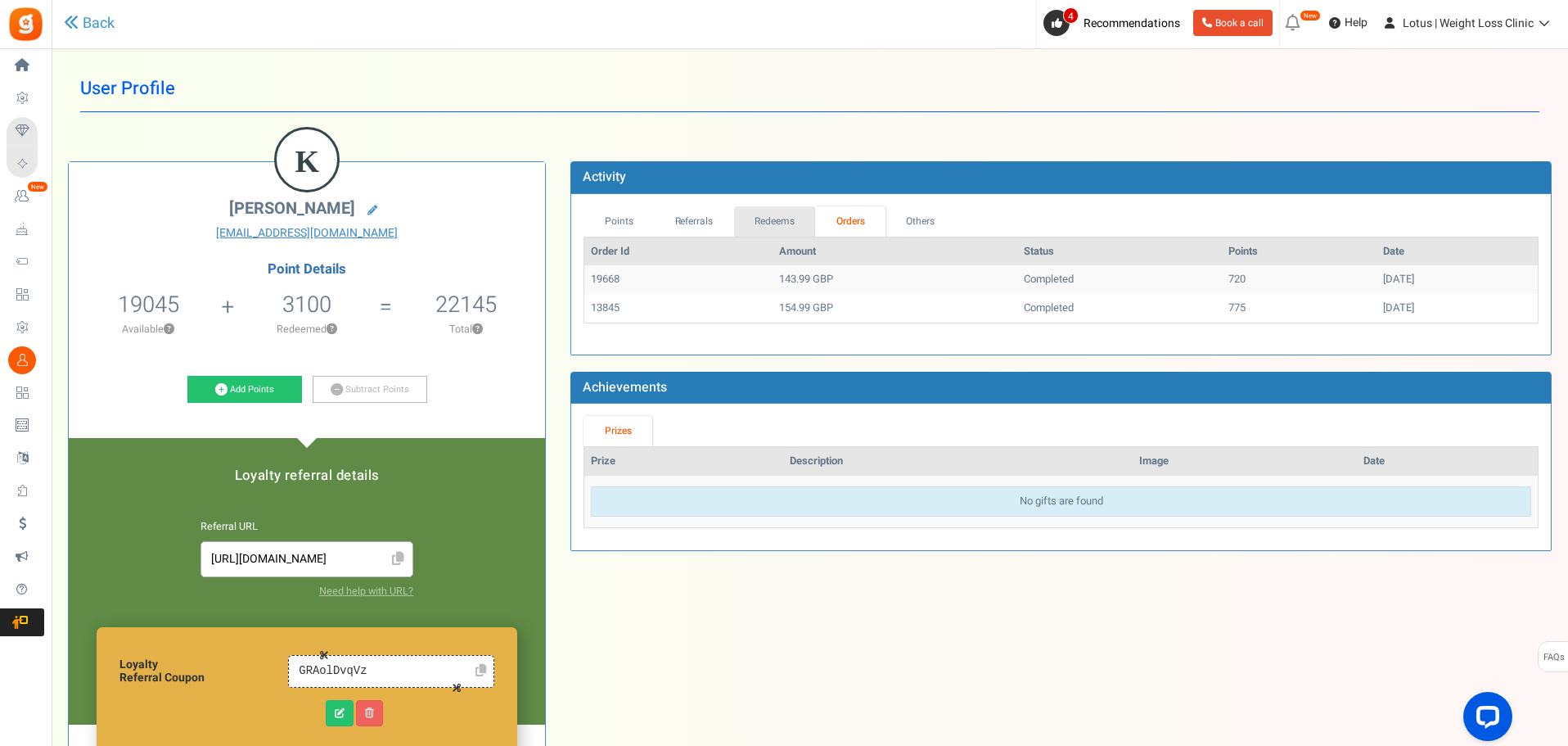
click at [772, 224] on link "Redeems" at bounding box center [775, 221] width 82 height 30
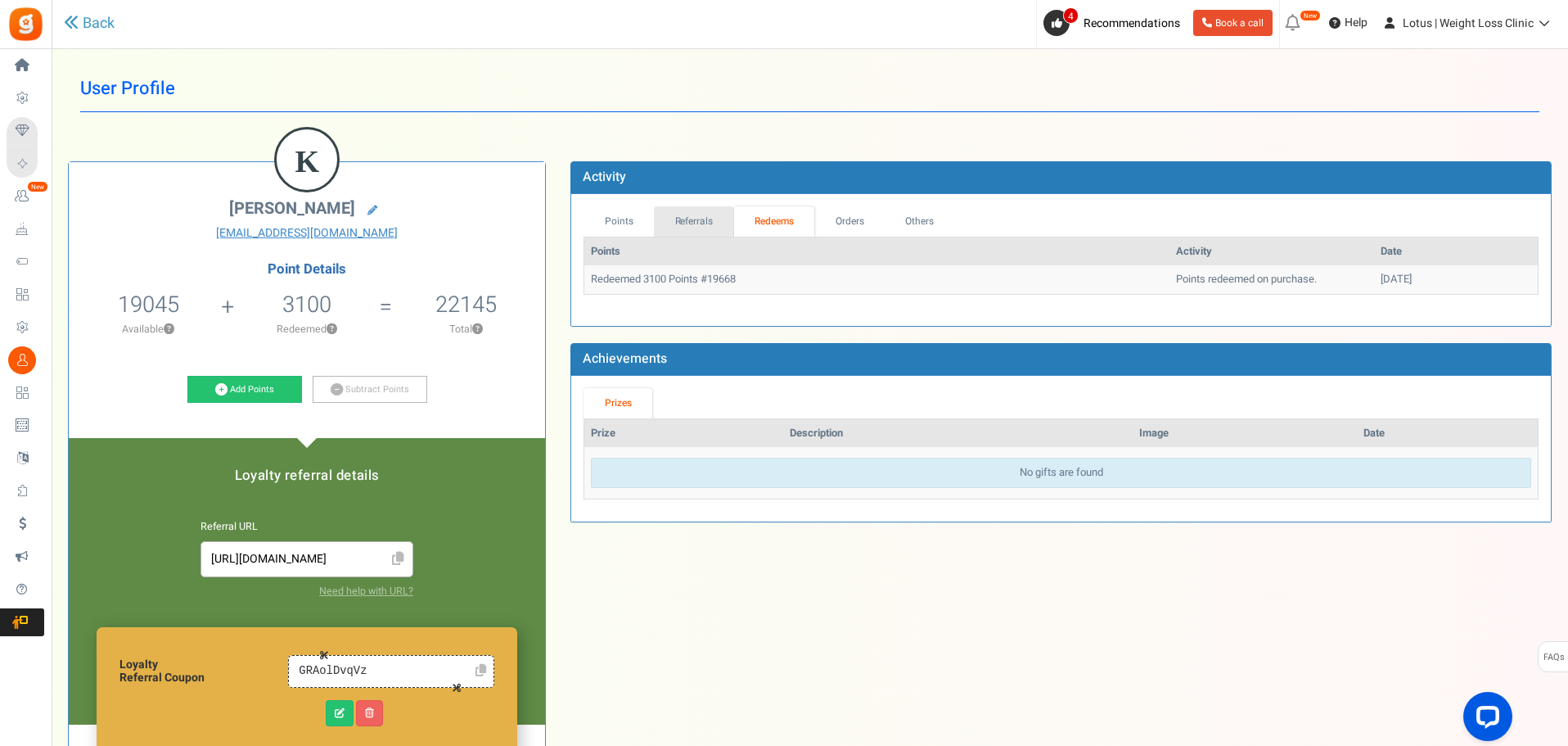
click at [665, 218] on link "Referrals" at bounding box center [694, 221] width 80 height 30
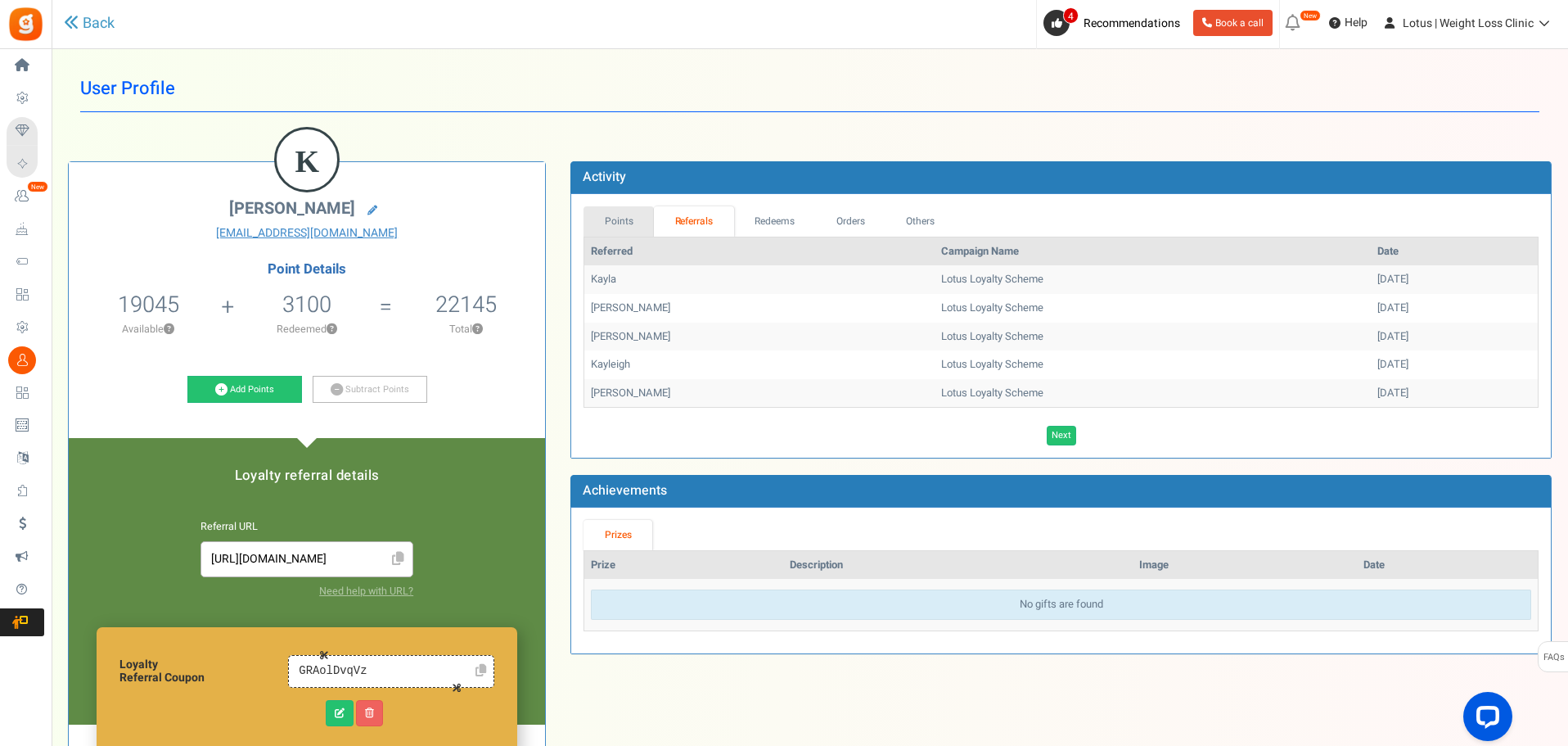
click at [614, 227] on link "Points" at bounding box center [618, 221] width 70 height 30
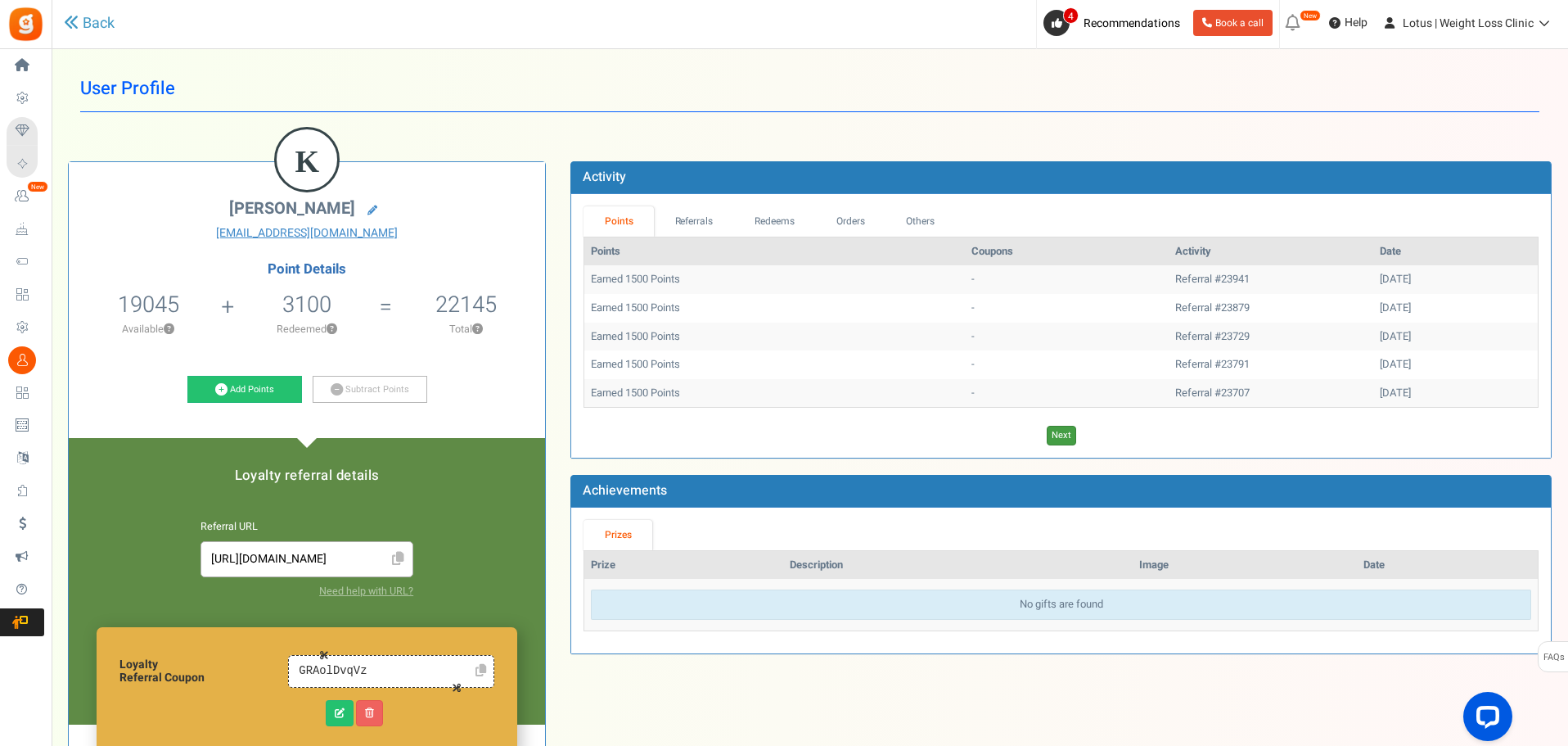
click at [1070, 433] on link "Next" at bounding box center [1062, 436] width 29 height 20
click at [1093, 438] on link "Next" at bounding box center [1085, 436] width 29 height 20
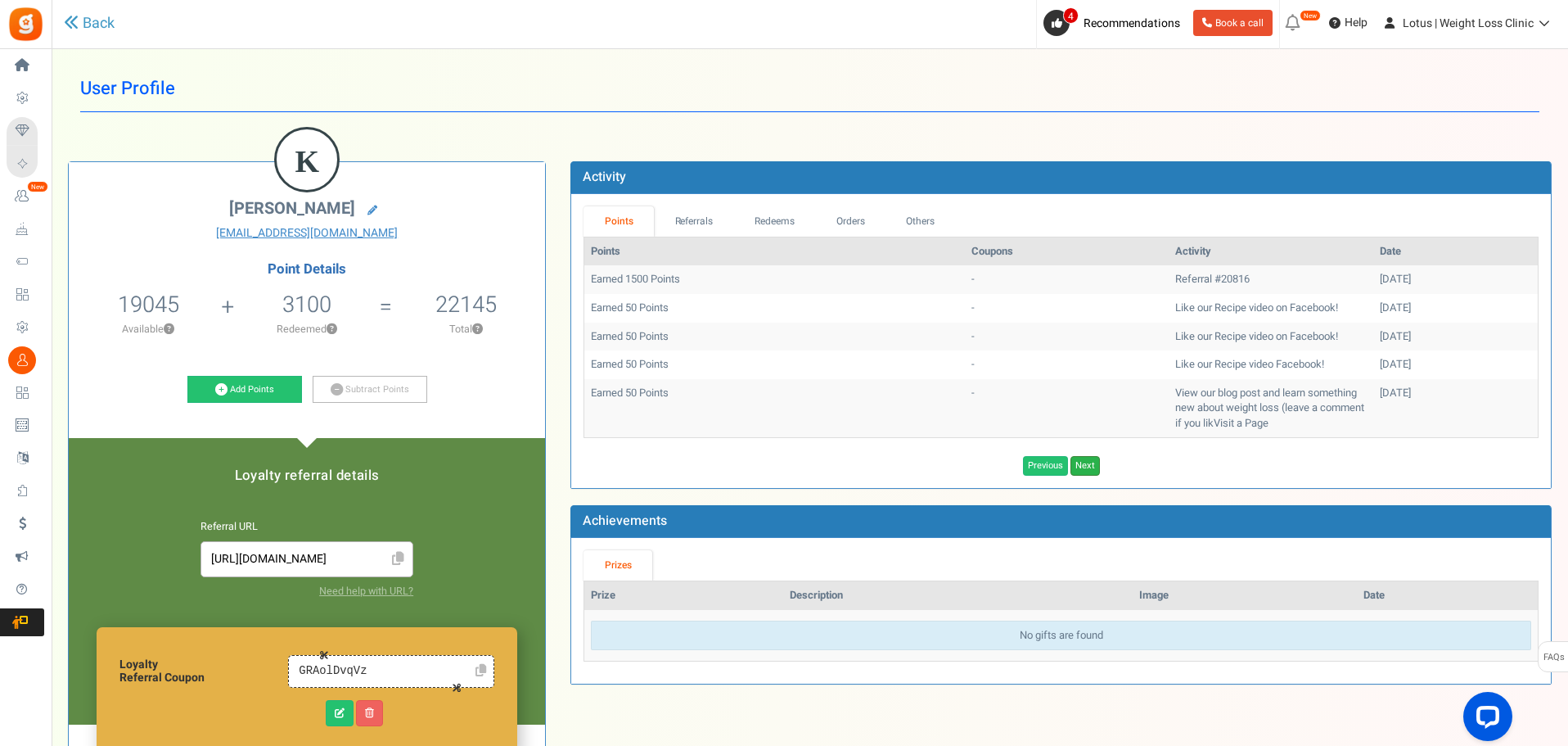
click at [1090, 471] on link "Next" at bounding box center [1085, 466] width 29 height 20
click at [1086, 459] on link "Next" at bounding box center [1085, 466] width 29 height 20
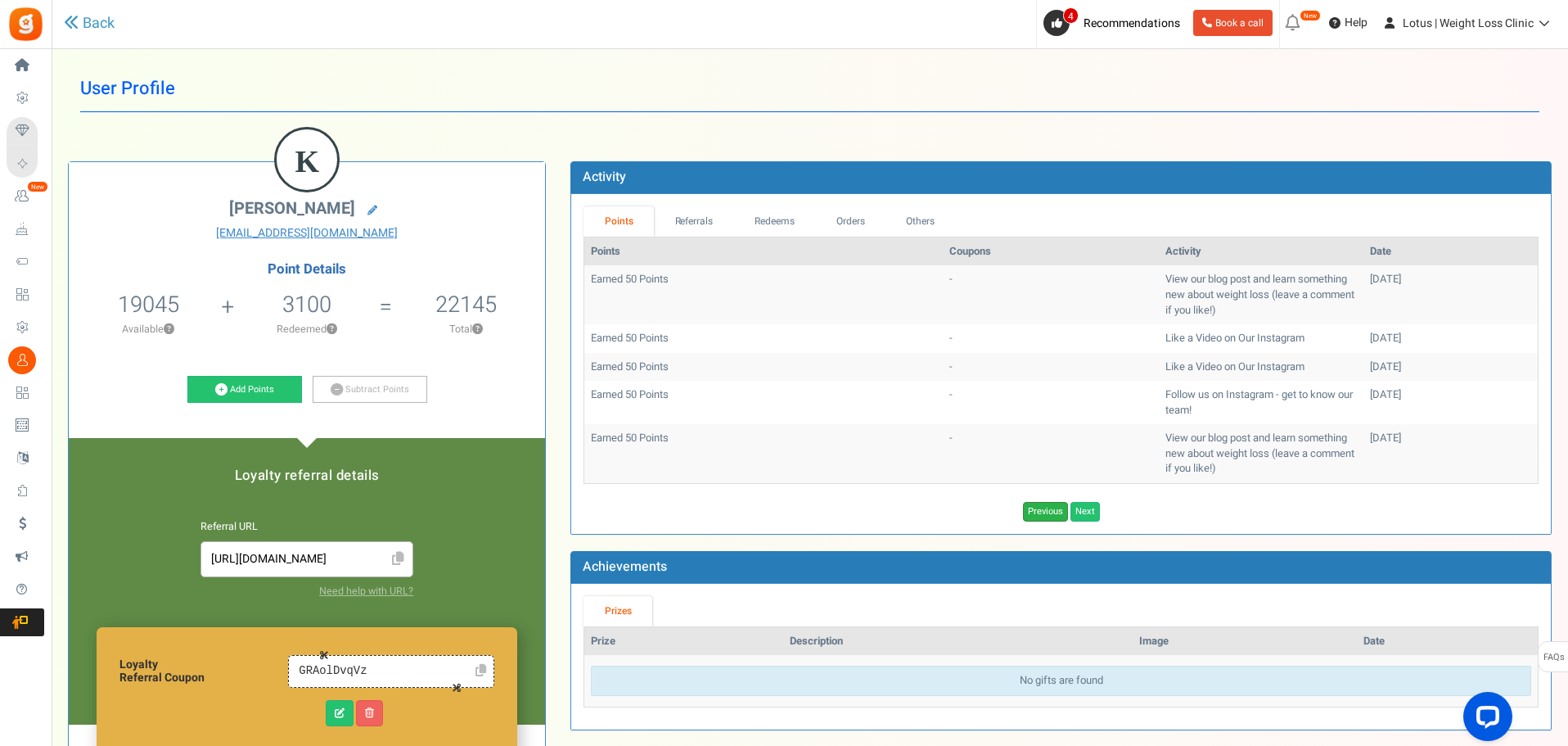
click at [1045, 511] on link "Previous" at bounding box center [1045, 512] width 45 height 20
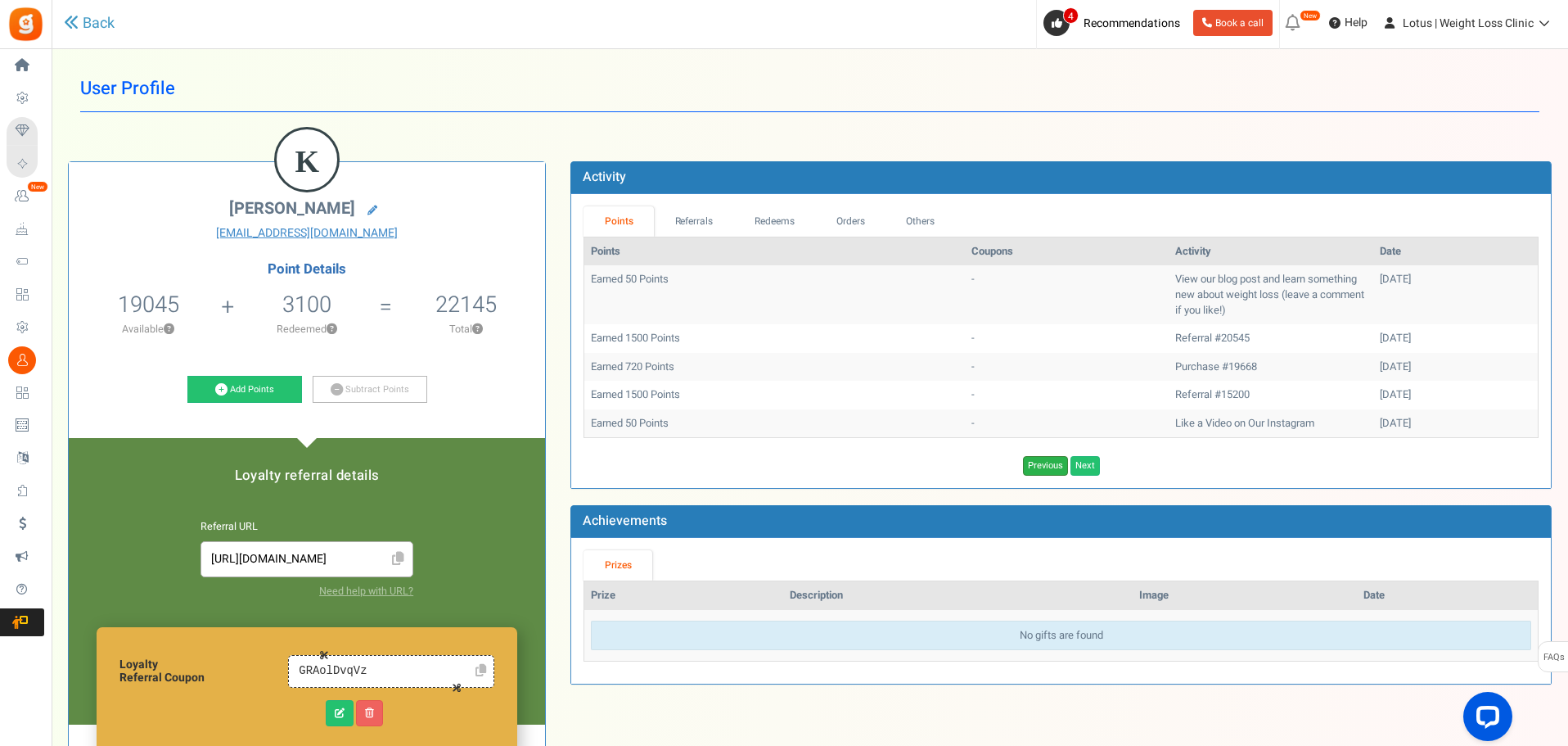
click at [1044, 469] on link "Previous" at bounding box center [1045, 466] width 45 height 20
click at [1044, 463] on link "Previous" at bounding box center [1045, 466] width 45 height 20
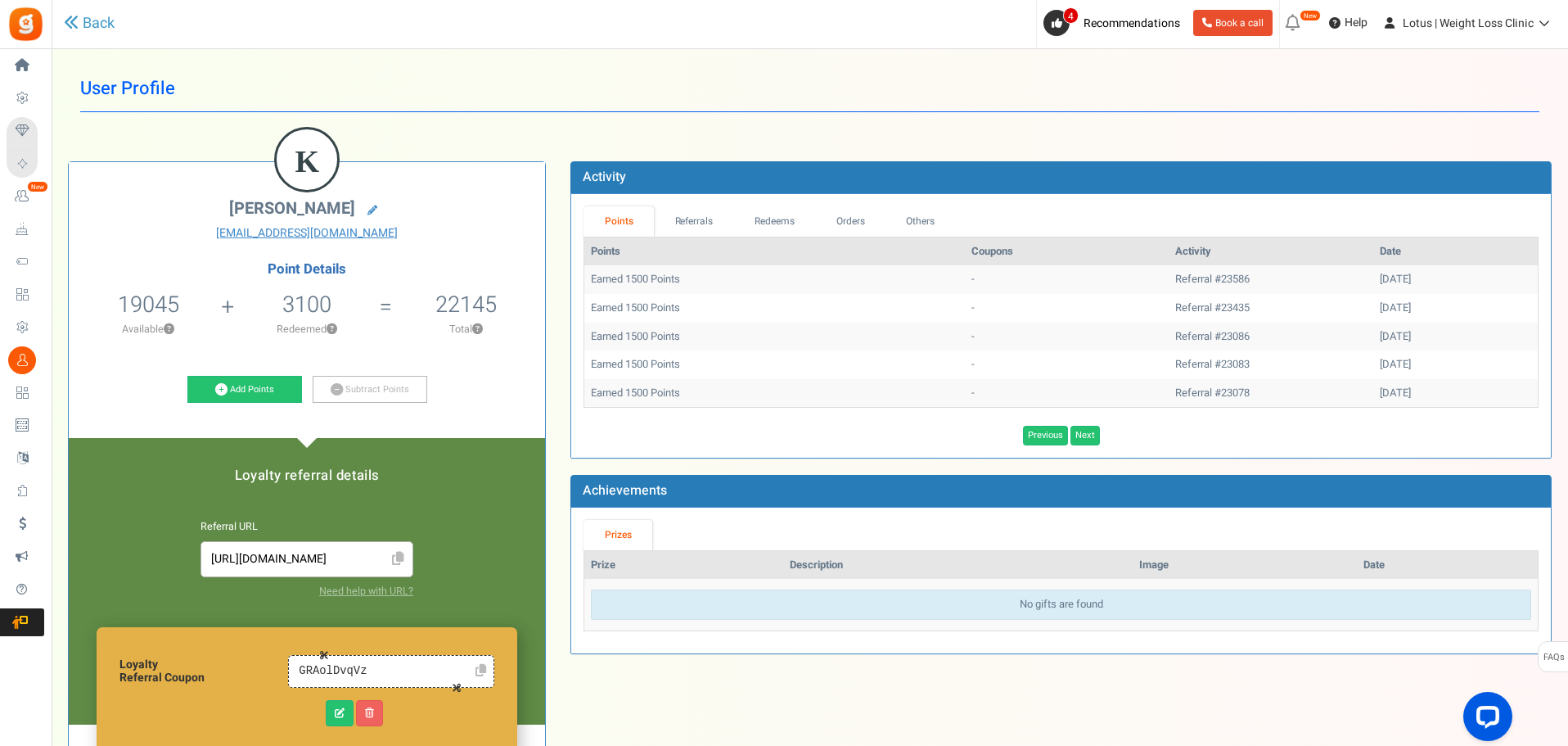
click at [1044, 463] on div "Activity Points Referrals Redeems Orders Others Points Coupons Activity Date Ea…" at bounding box center [1061, 416] width 1006 height 509
click at [1049, 430] on link "Previous" at bounding box center [1045, 436] width 45 height 20
click at [1049, 437] on link "Next" at bounding box center [1062, 436] width 29 height 20
click at [1049, 437] on link "Previous" at bounding box center [1045, 436] width 45 height 20
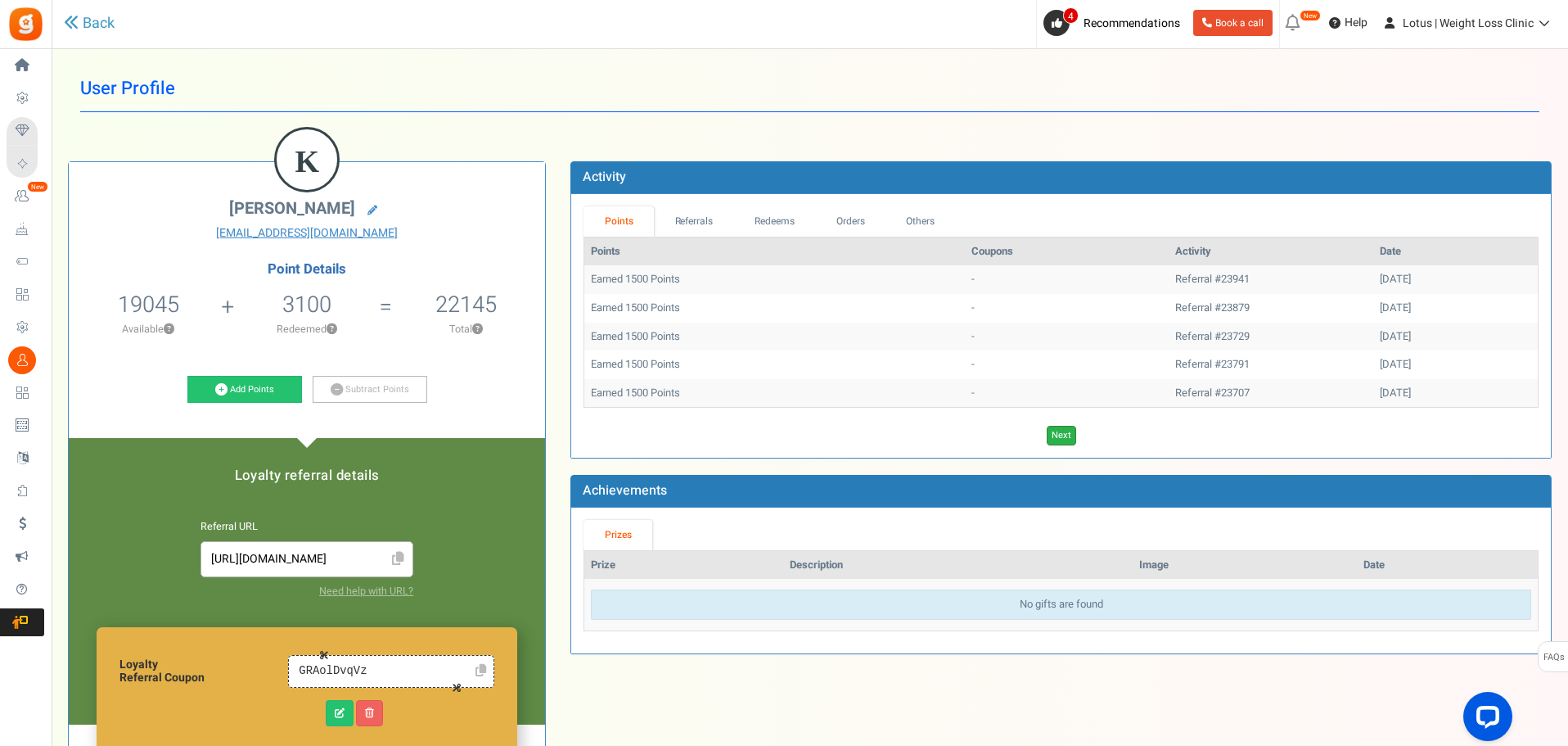
click at [1050, 437] on link "Next" at bounding box center [1062, 436] width 29 height 20
click at [692, 225] on link "Referrals" at bounding box center [694, 221] width 80 height 30
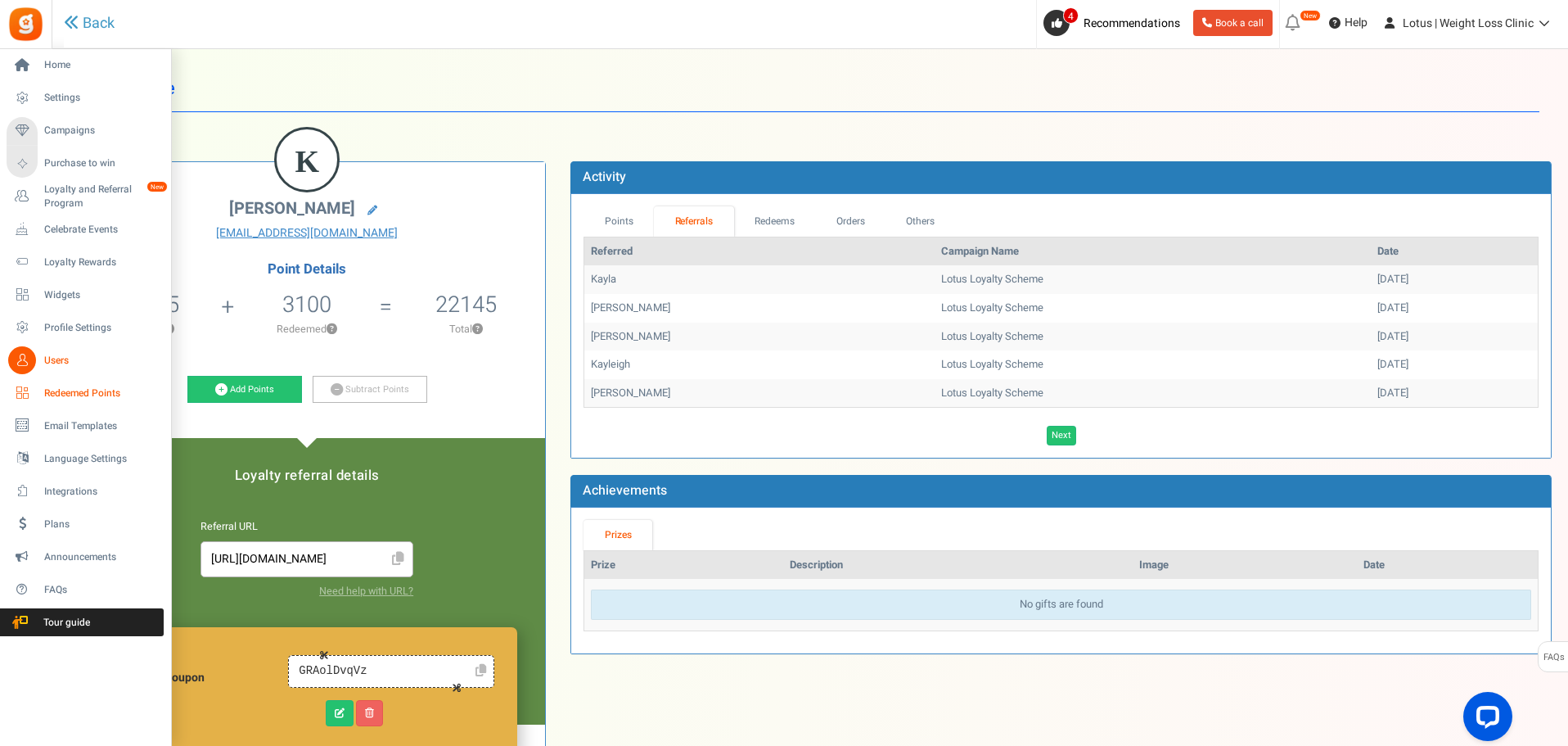
click at [107, 397] on span "Redeemed Points" at bounding box center [101, 393] width 115 height 14
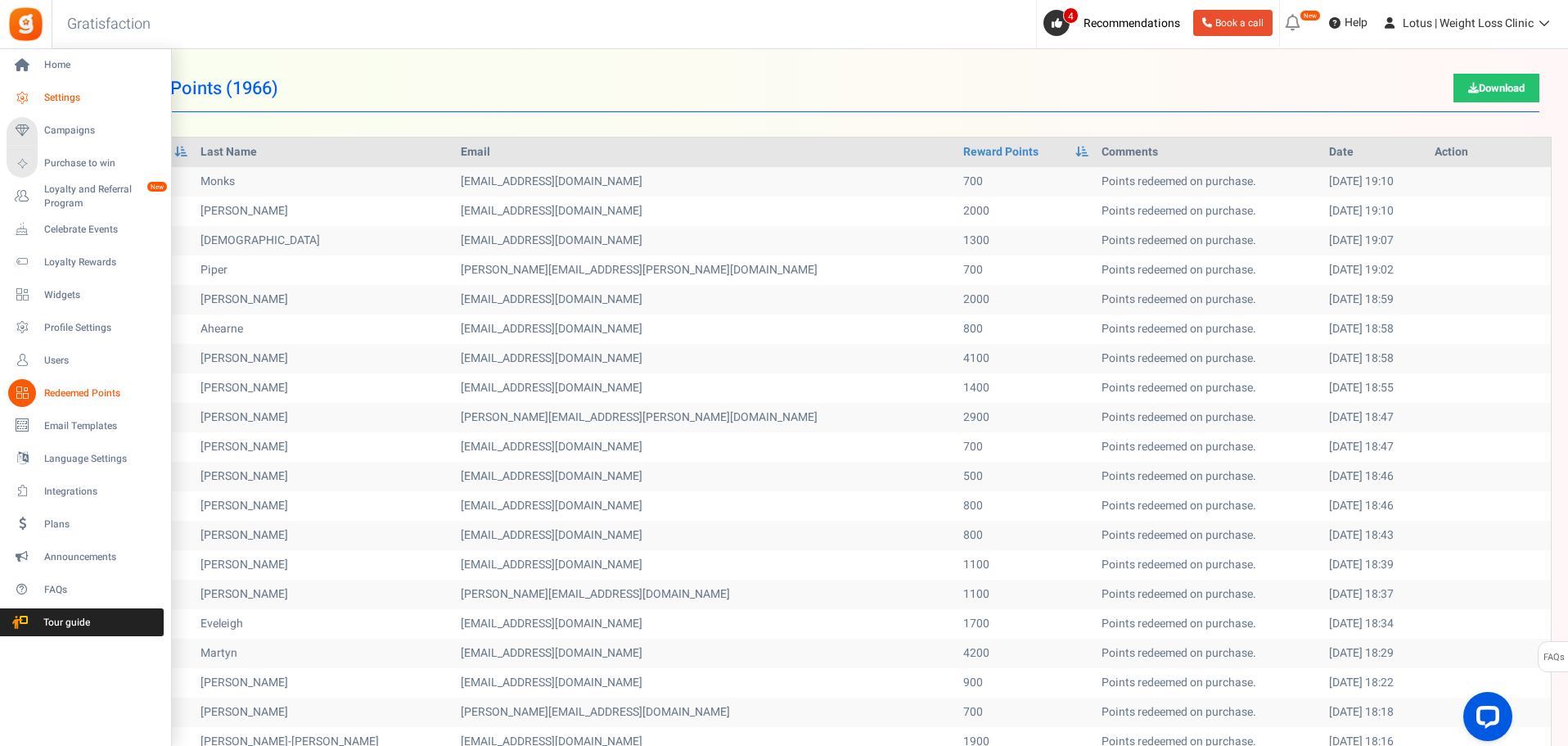
click at [76, 101] on span "Settings" at bounding box center [101, 98] width 115 height 14
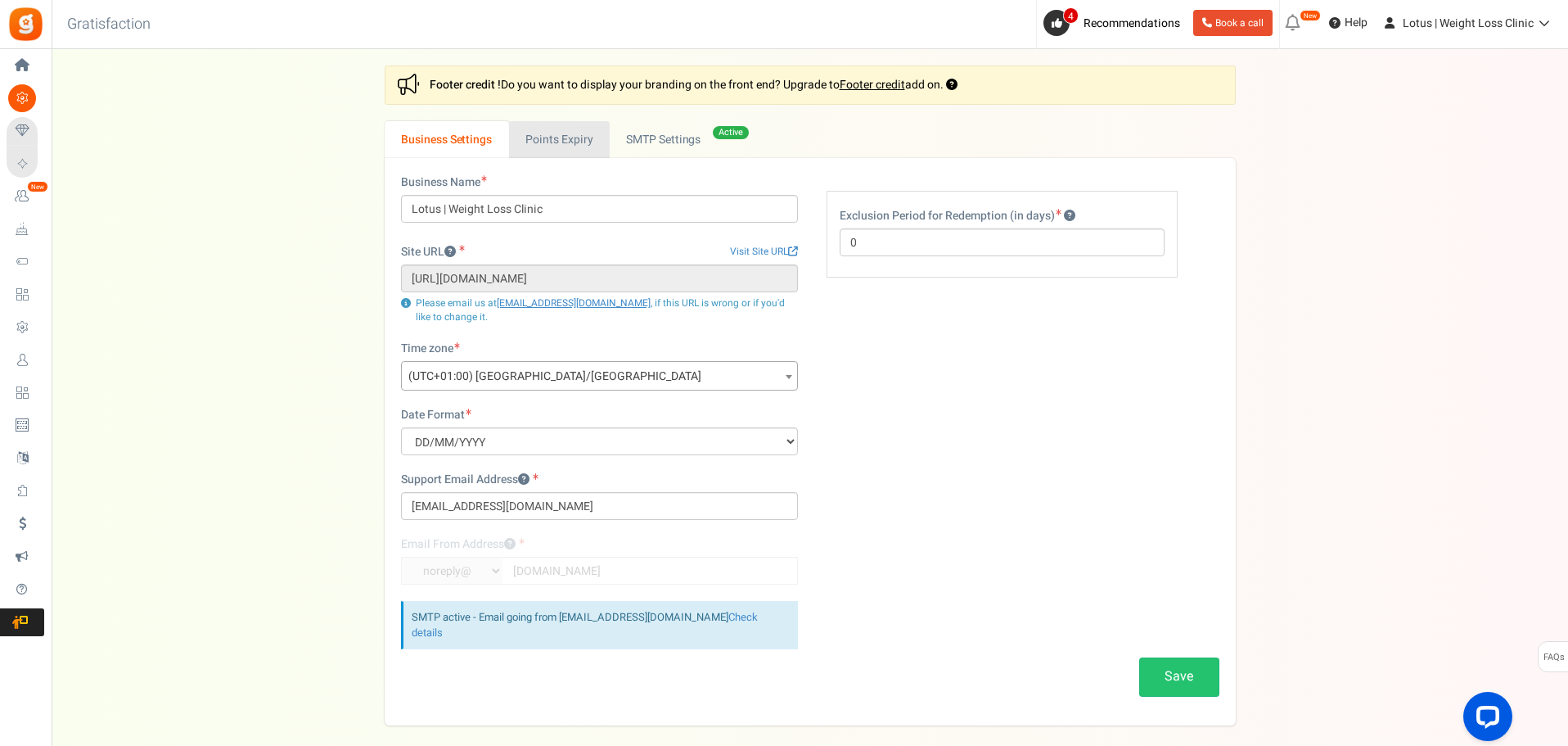
click at [592, 146] on link "Points Expiry" at bounding box center [559, 139] width 101 height 37
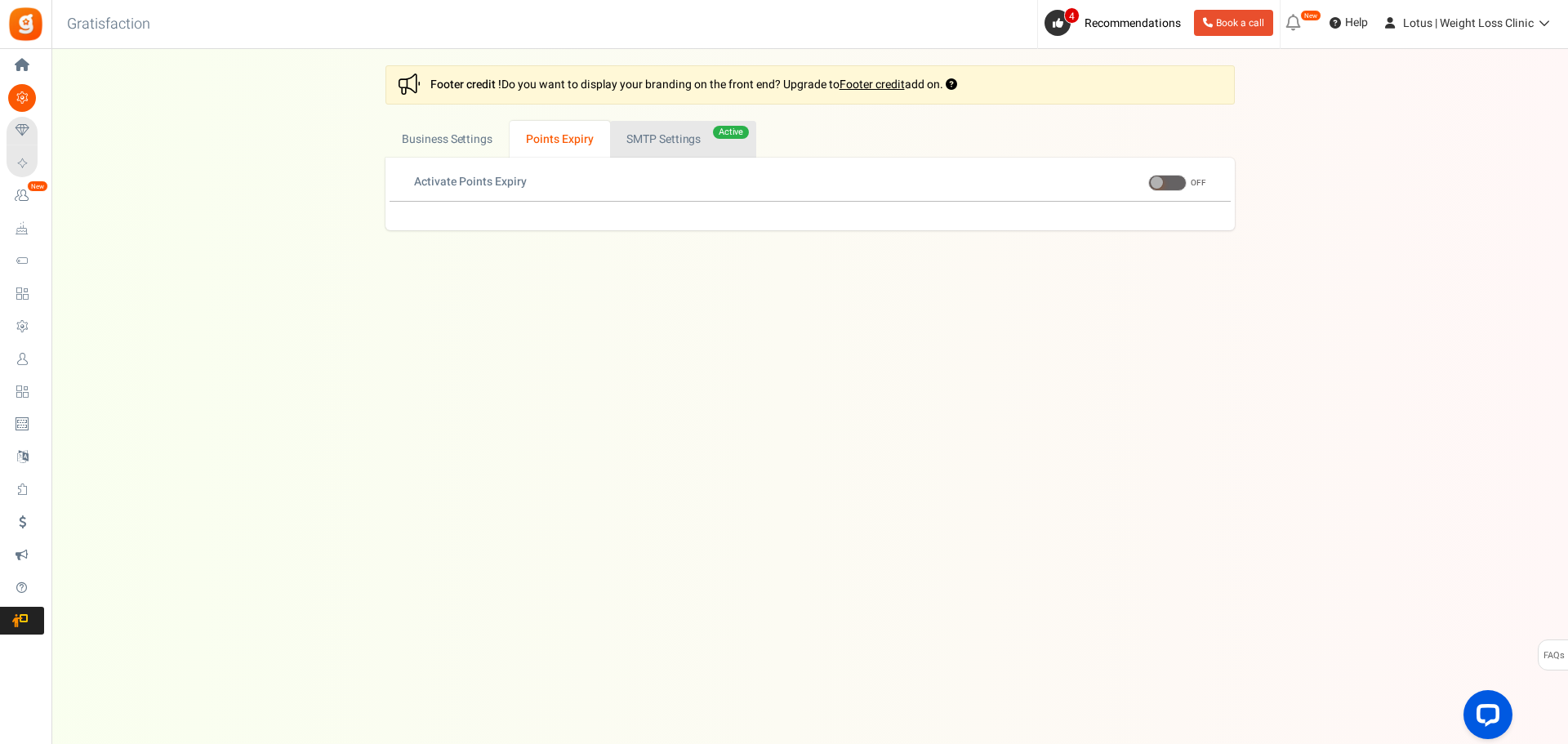
click at [644, 140] on link "Active SMTP Settings" at bounding box center [684, 139] width 147 height 37
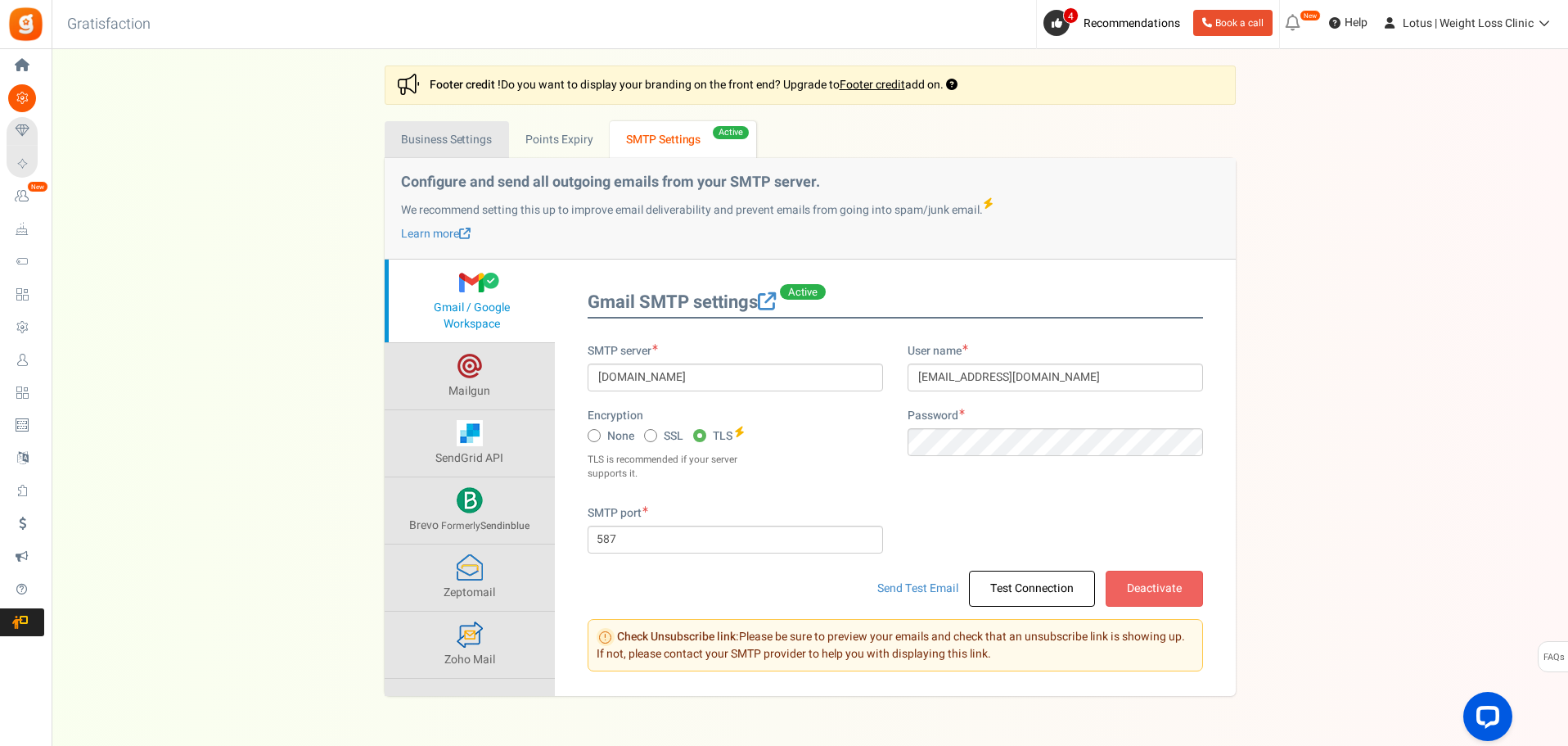
click at [433, 143] on link "Business Settings" at bounding box center [447, 139] width 124 height 37
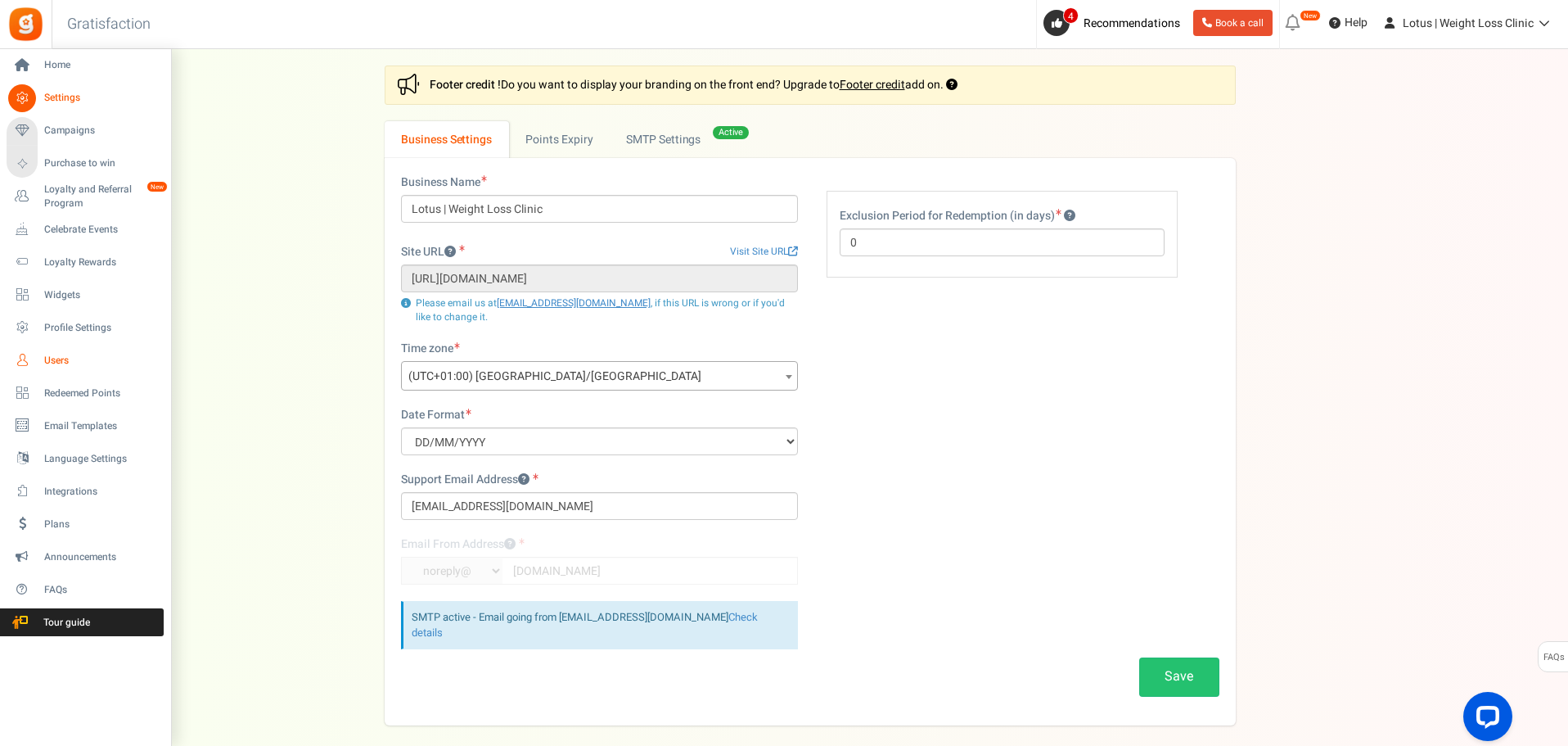
click at [79, 362] on span "Users" at bounding box center [101, 360] width 115 height 14
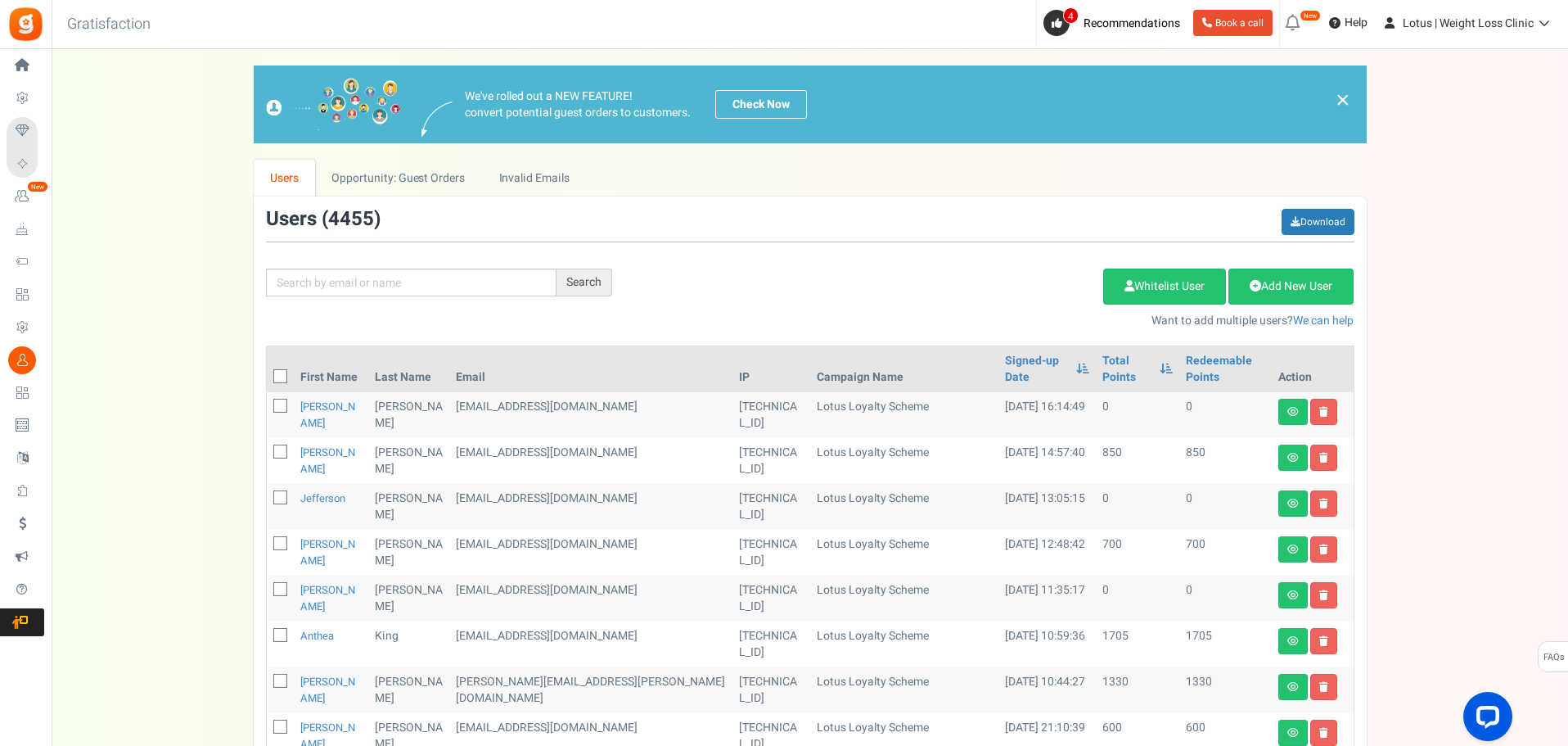
click at [1096, 350] on th "Total Points" at bounding box center [1138, 369] width 84 height 46
click at [1102, 357] on link "Total Points" at bounding box center [1127, 369] width 49 height 33
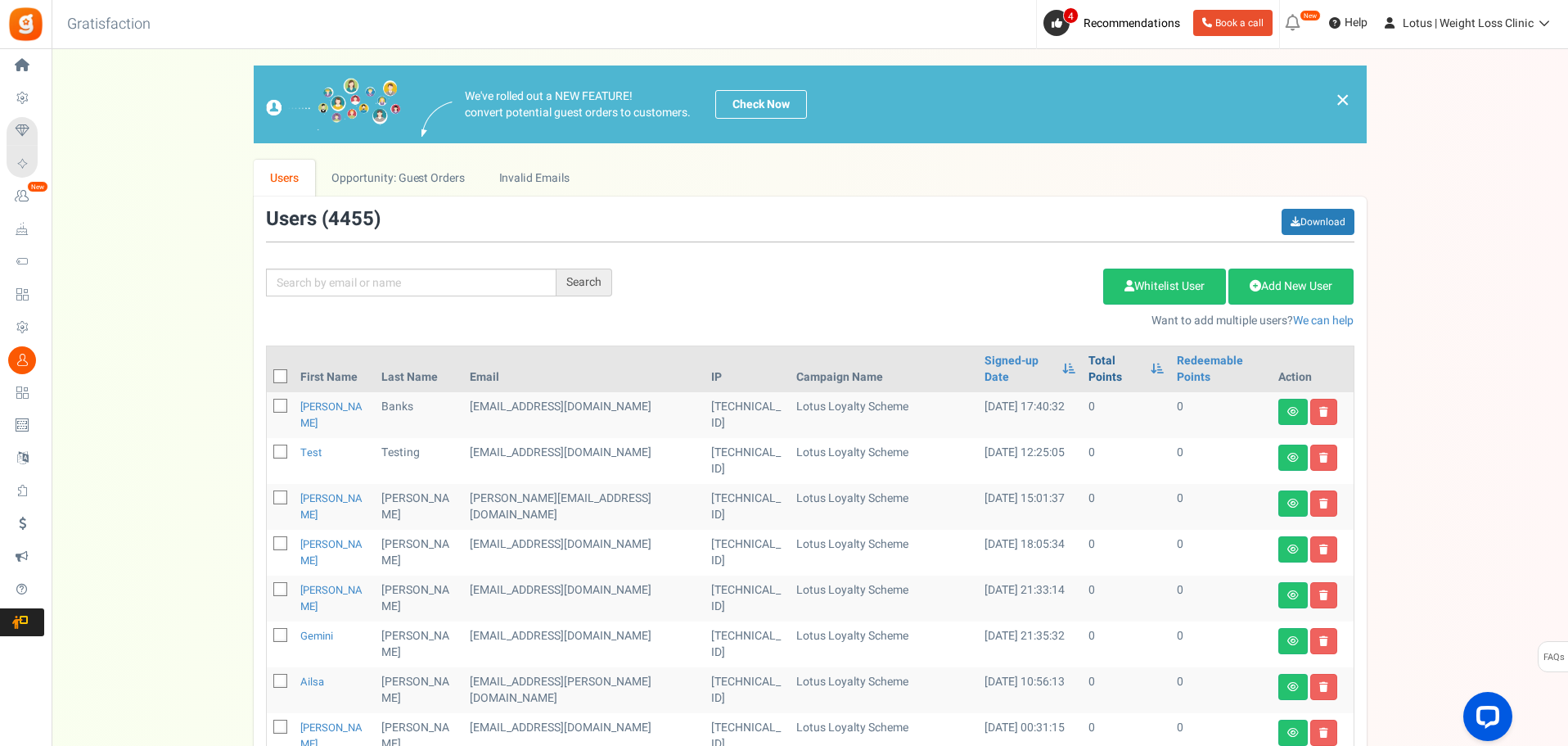
click at [1089, 357] on link "Total Points" at bounding box center [1115, 369] width 54 height 33
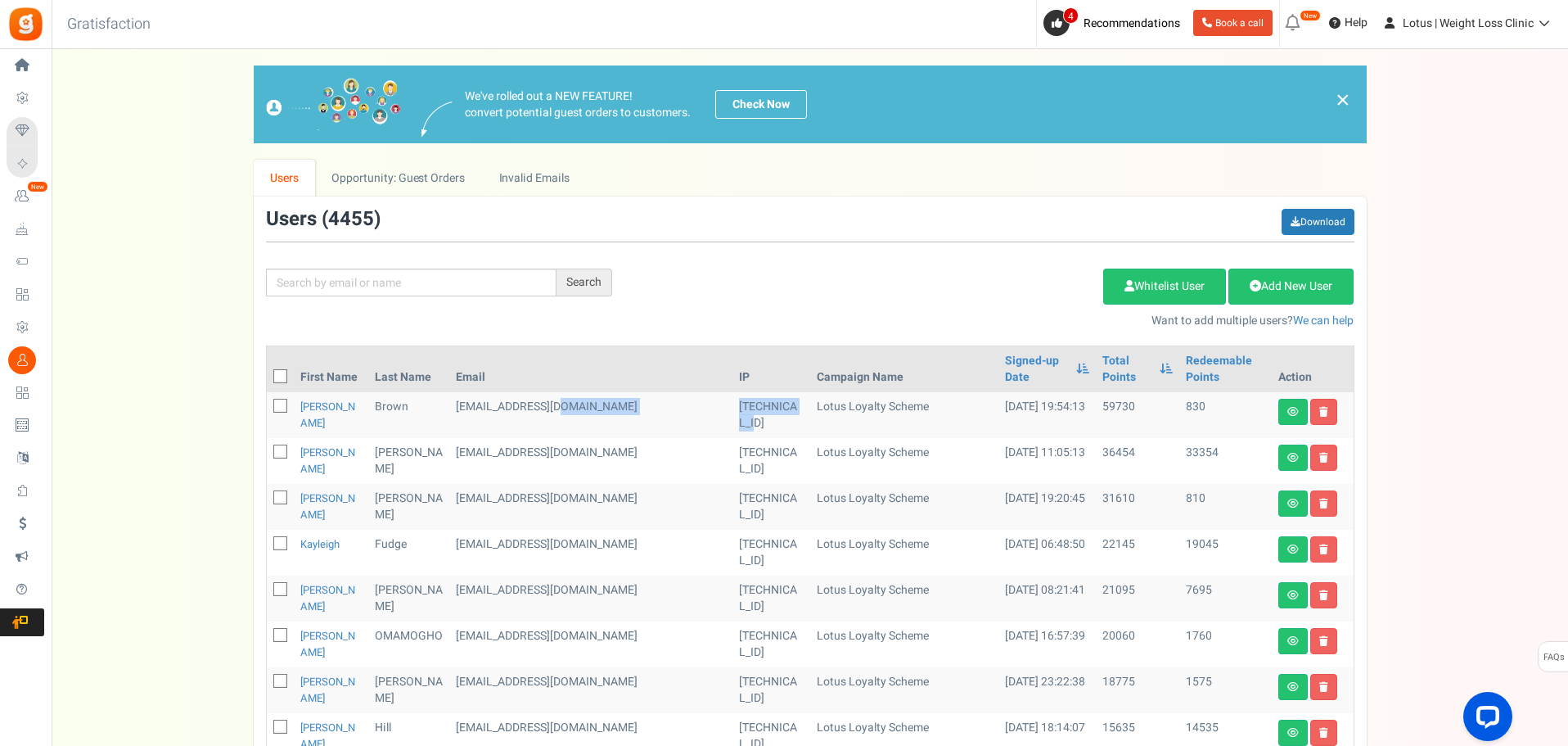
drag, startPoint x: 723, startPoint y: 386, endPoint x: 633, endPoint y: 387, distance: 90.0
click at [633, 392] on tr "[PERSON_NAME] [EMAIL_ADDRESS][DOMAIN_NAME] [TECHNICAL_ID] Lotus Loyalty Scheme …" at bounding box center [810, 415] width 1087 height 46
copy tr "[TECHNICAL_ID]"
click at [759, 304] on div "Add Etsy Order Delete Selected Users Import Users Spam Protection Subtract Poin…" at bounding box center [995, 293] width 742 height 70
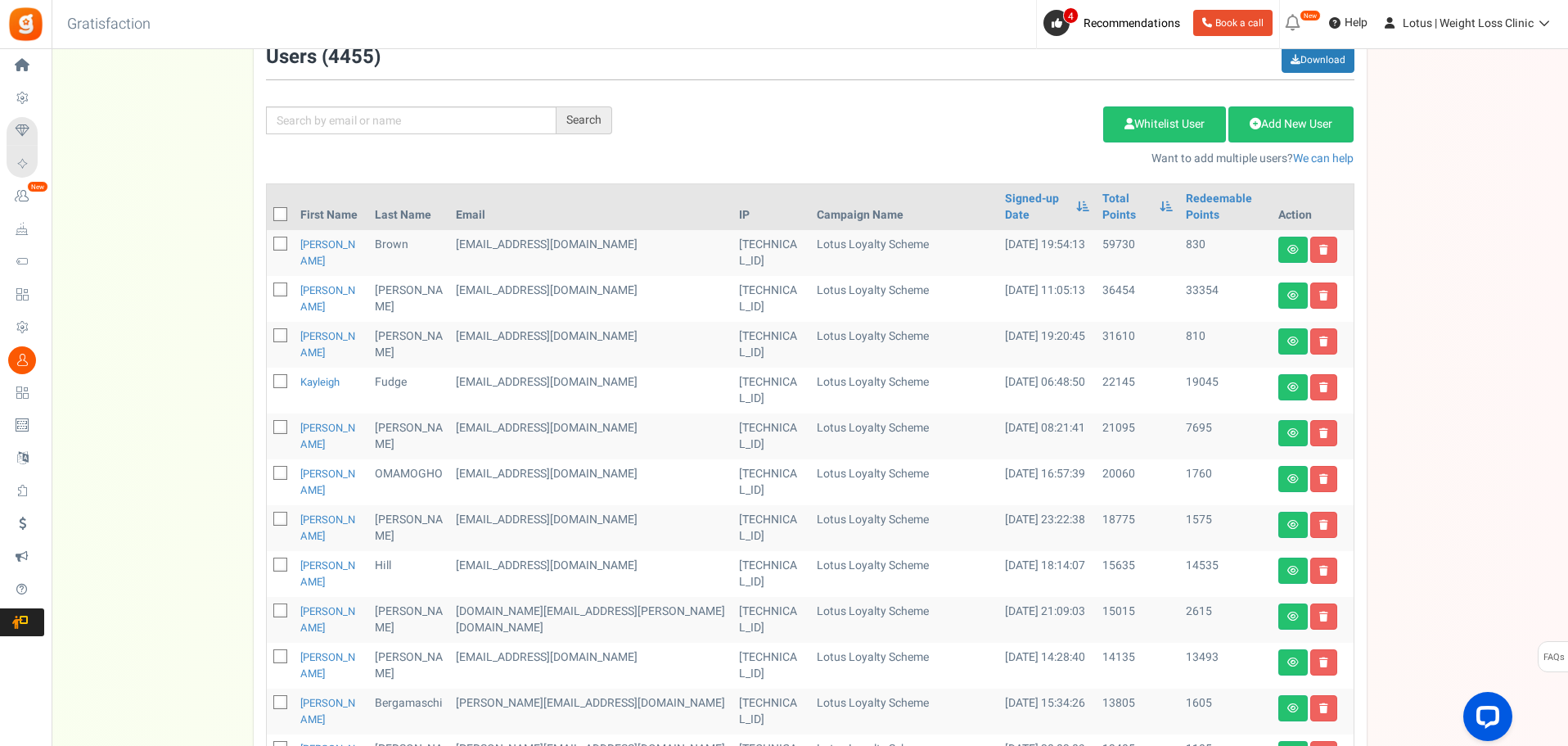
scroll to position [163, 0]
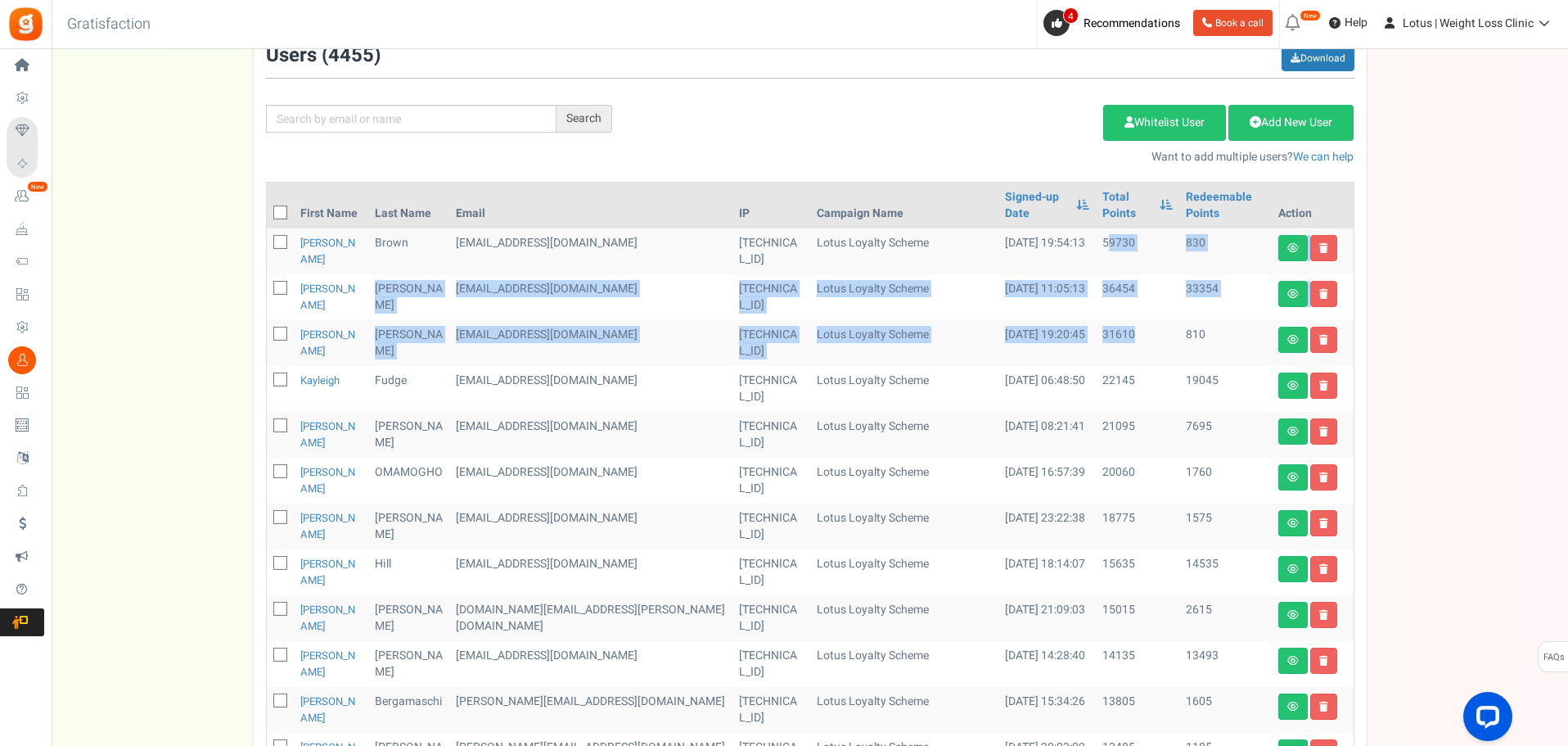
drag, startPoint x: 1066, startPoint y: 223, endPoint x: 1096, endPoint y: 316, distance: 97.7
click at [1096, 316] on tbody "[PERSON_NAME] [EMAIL_ADDRESS][DOMAIN_NAME] [TECHNICAL_ID] Lotus Loyalty Scheme …" at bounding box center [810, 686] width 1087 height 917
click at [1096, 320] on td "31610" at bounding box center [1138, 342] width 84 height 46
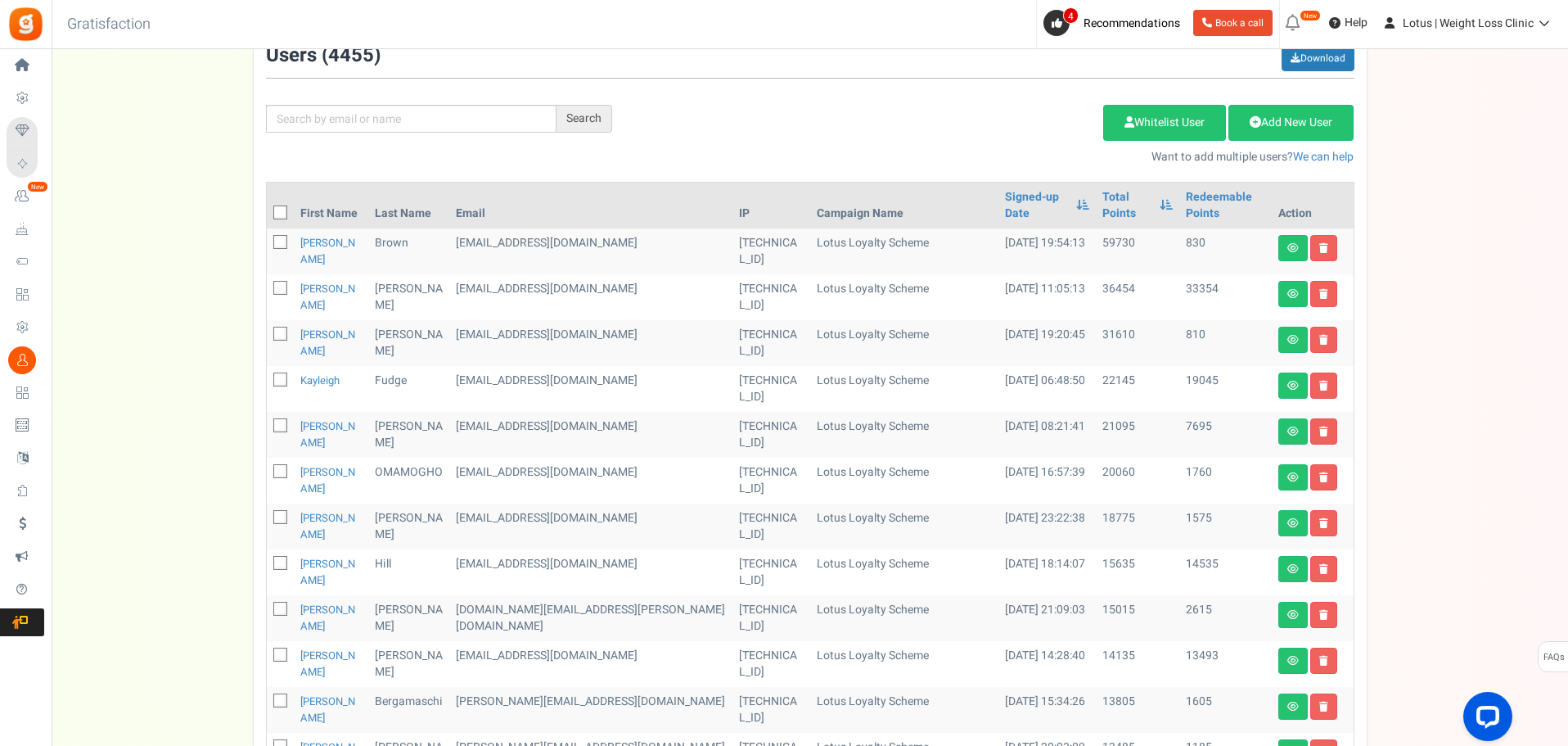
click at [1096, 228] on td "59730" at bounding box center [1138, 251] width 84 height 46
copy td "59730"
click at [317, 235] on link "[PERSON_NAME]" at bounding box center [327, 251] width 54 height 32
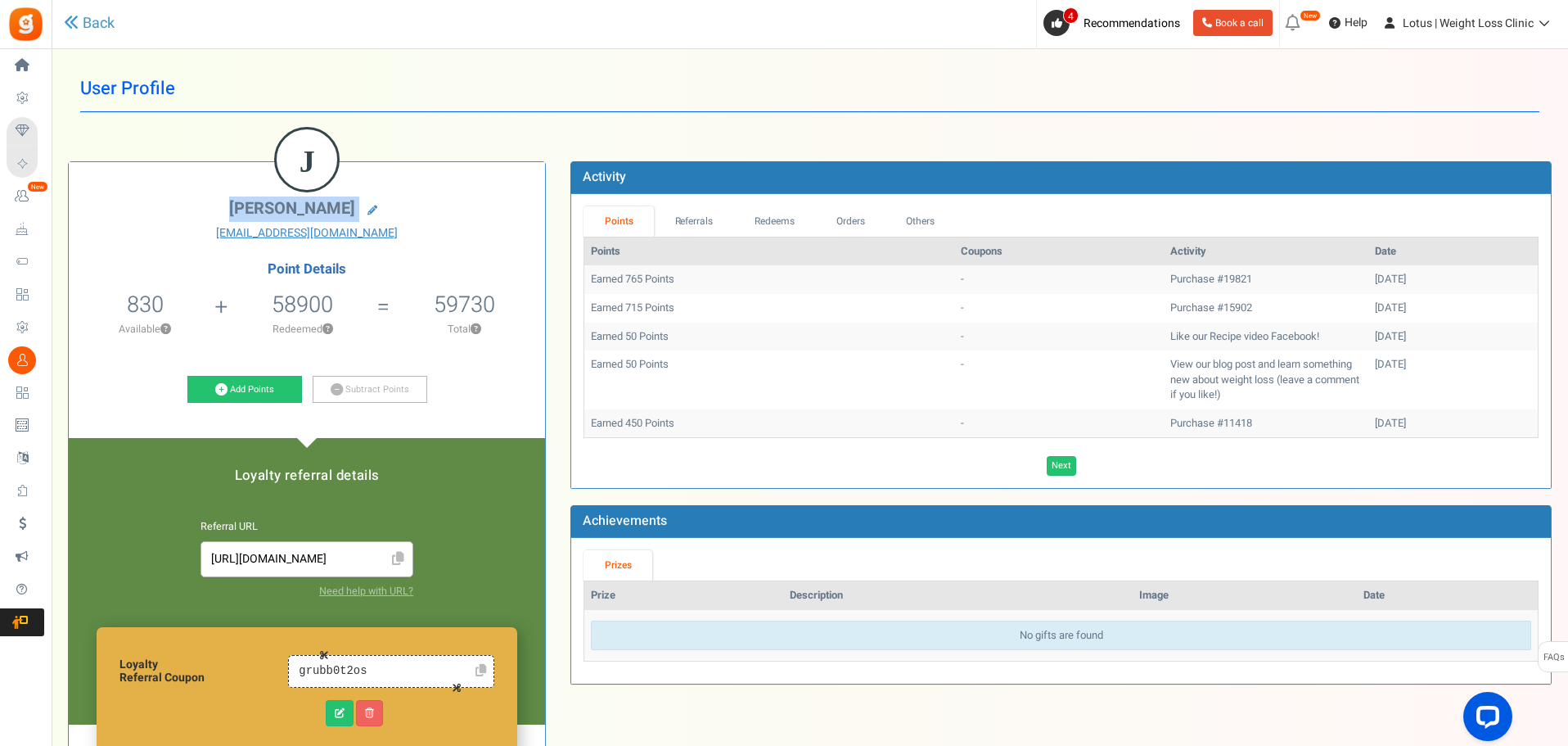
drag, startPoint x: 412, startPoint y: 215, endPoint x: 536, endPoint y: 228, distance: 124.7
click at [538, 225] on div "J [PERSON_NAME] [EMAIL_ADDRESS][DOMAIN_NAME] Point Details 830 830 Redeemable 0…" at bounding box center [307, 589] width 476 height 852
click at [529, 105] on h1 "User Profile" at bounding box center [809, 89] width 1459 height 47
click at [1127, 24] on span "Recommendations" at bounding box center [1132, 23] width 97 height 17
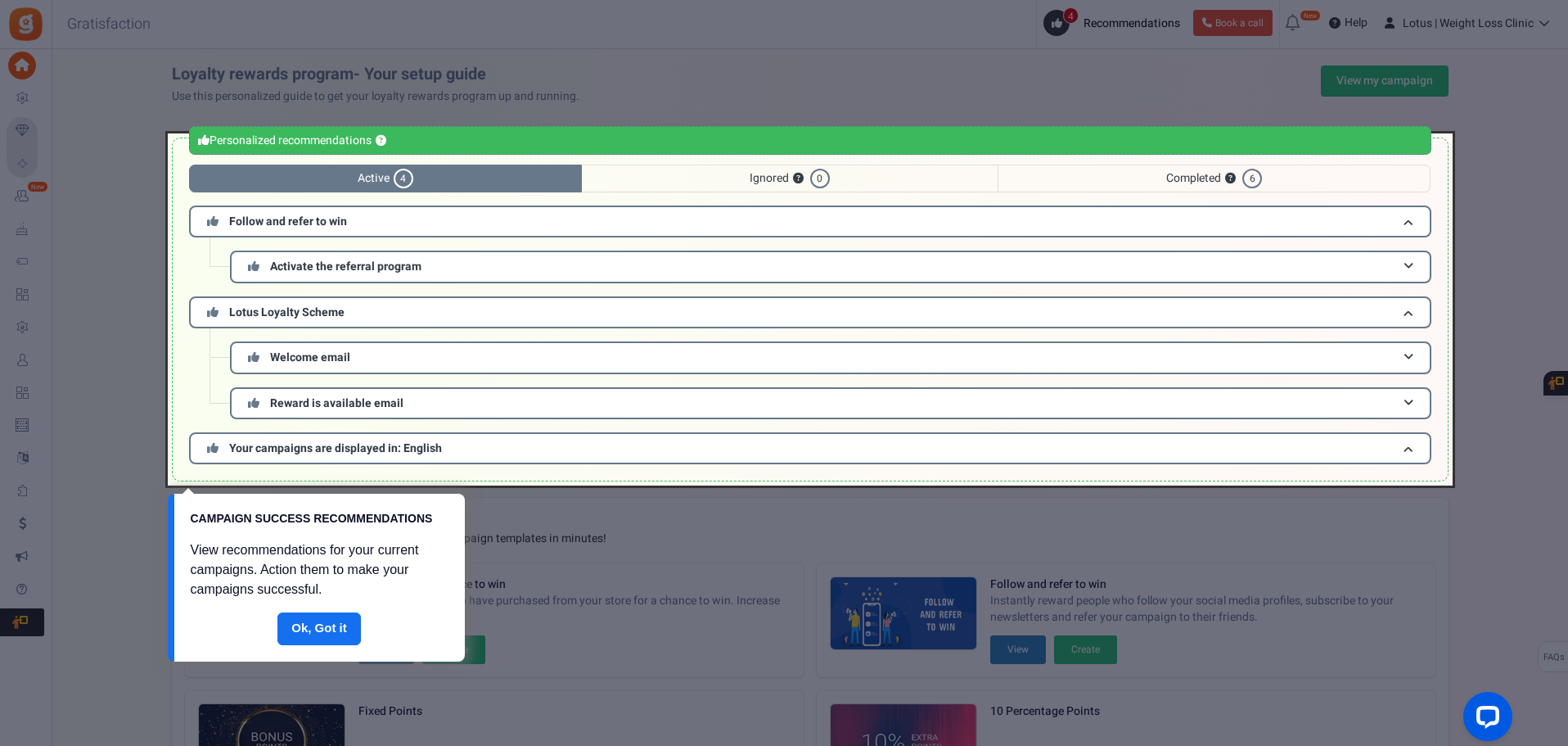
click at [162, 360] on div at bounding box center [784, 373] width 1568 height 746
click at [334, 639] on link "Done" at bounding box center [319, 629] width 84 height 33
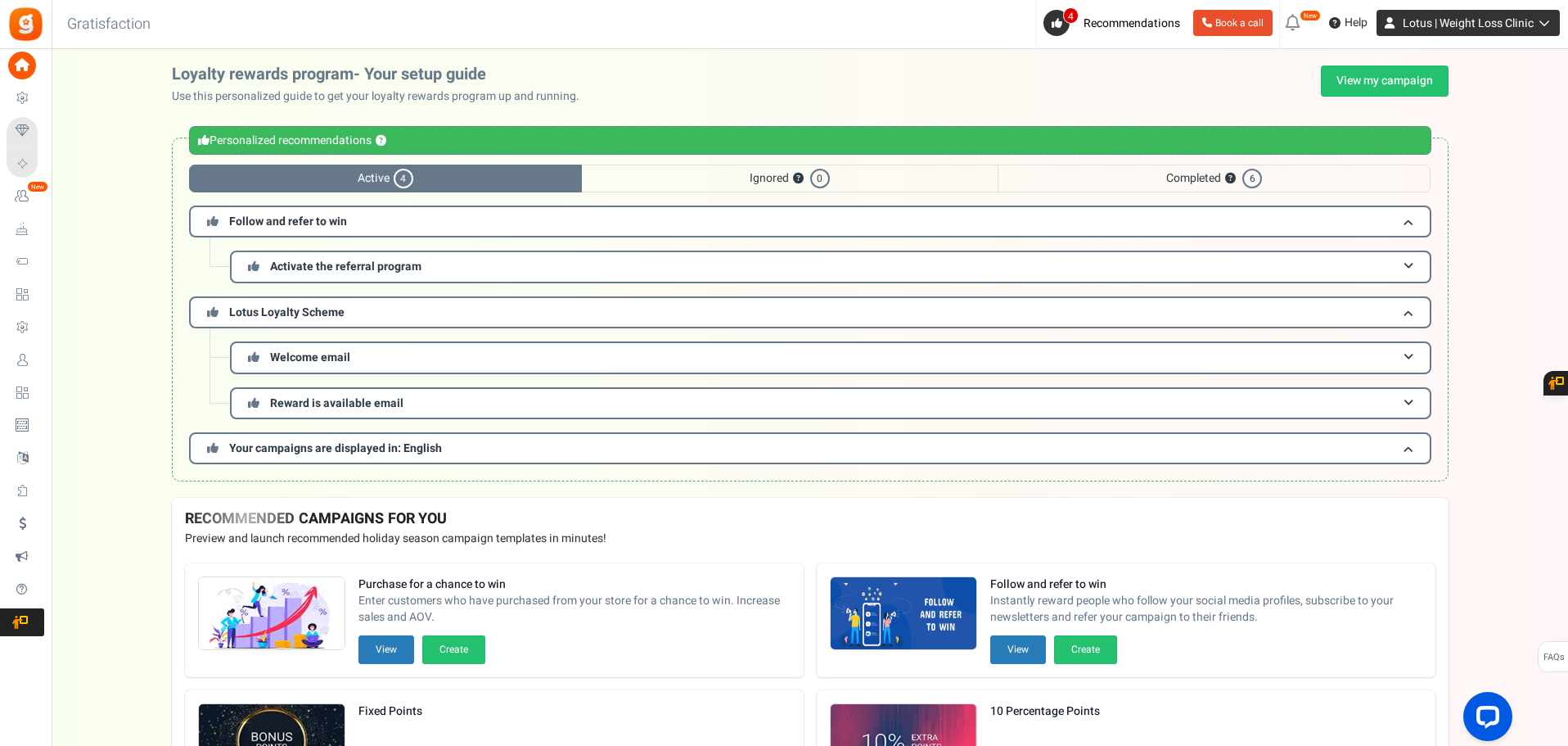
click at [1512, 22] on span "Lotus | Weight Loss Clinic" at bounding box center [1469, 23] width 131 height 17
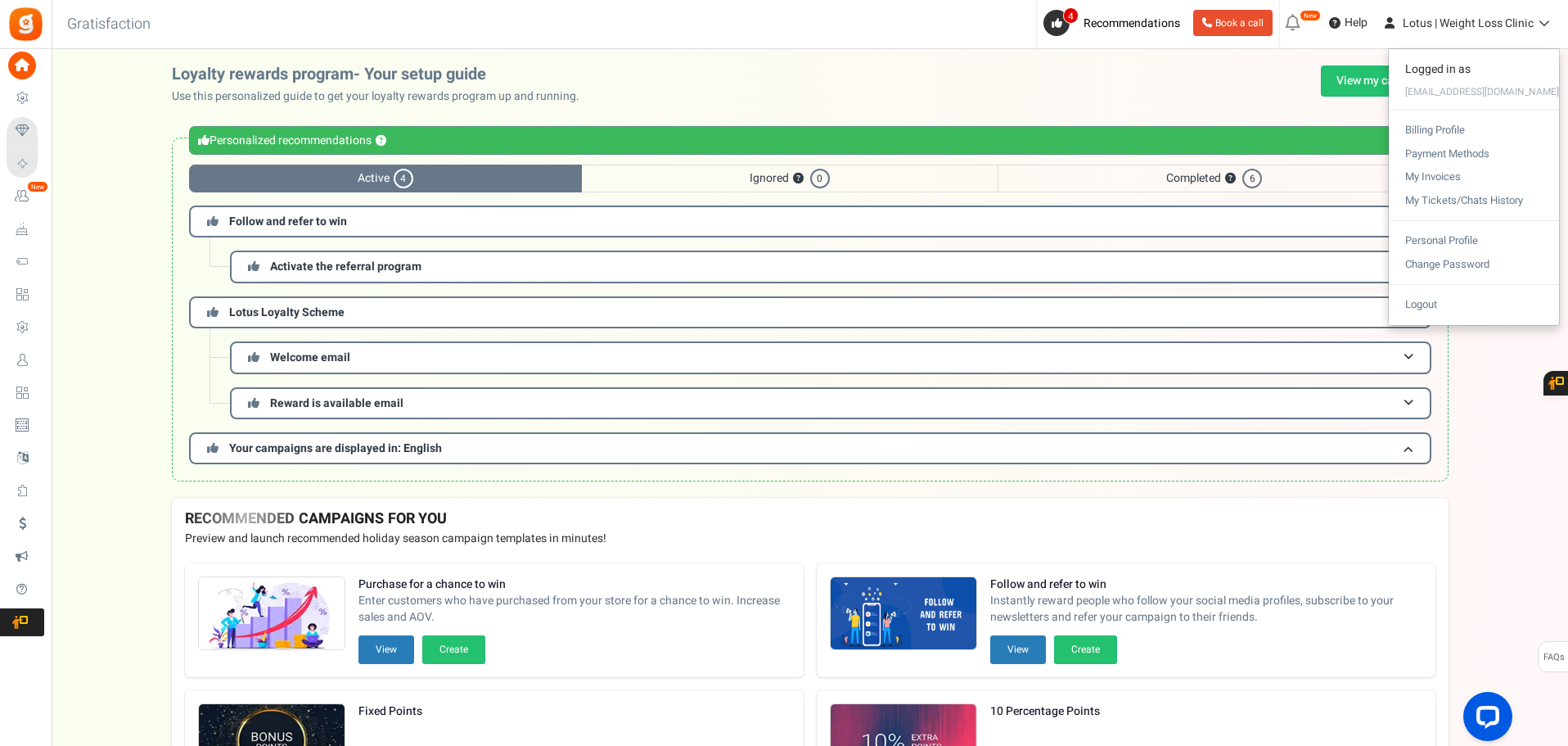
click at [1081, 86] on div "Loyalty rewards program- Your setup guide Use this personalized guide to get yo…" at bounding box center [810, 85] width 1277 height 39
